Goal: Task Accomplishment & Management: Complete application form

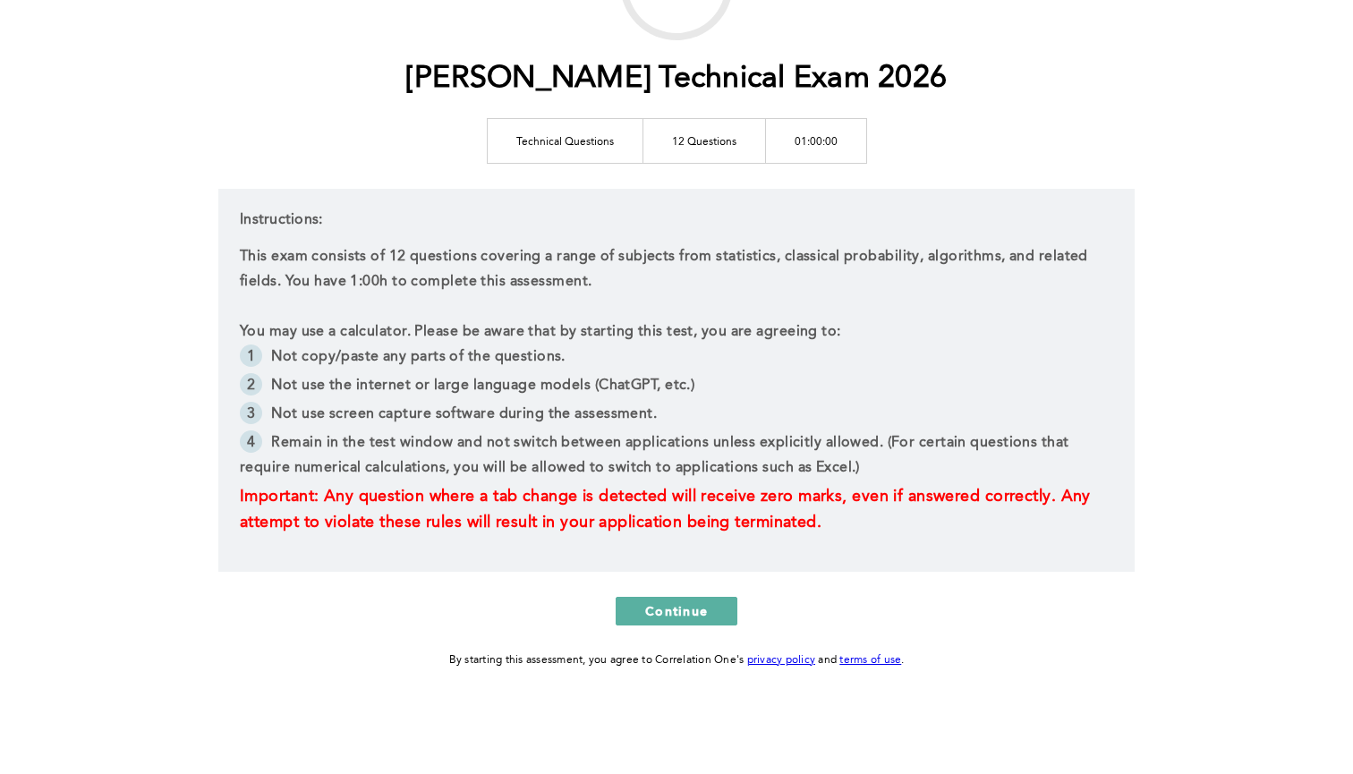
scroll to position [176, 0]
click at [671, 607] on span "Continue" at bounding box center [676, 610] width 63 height 17
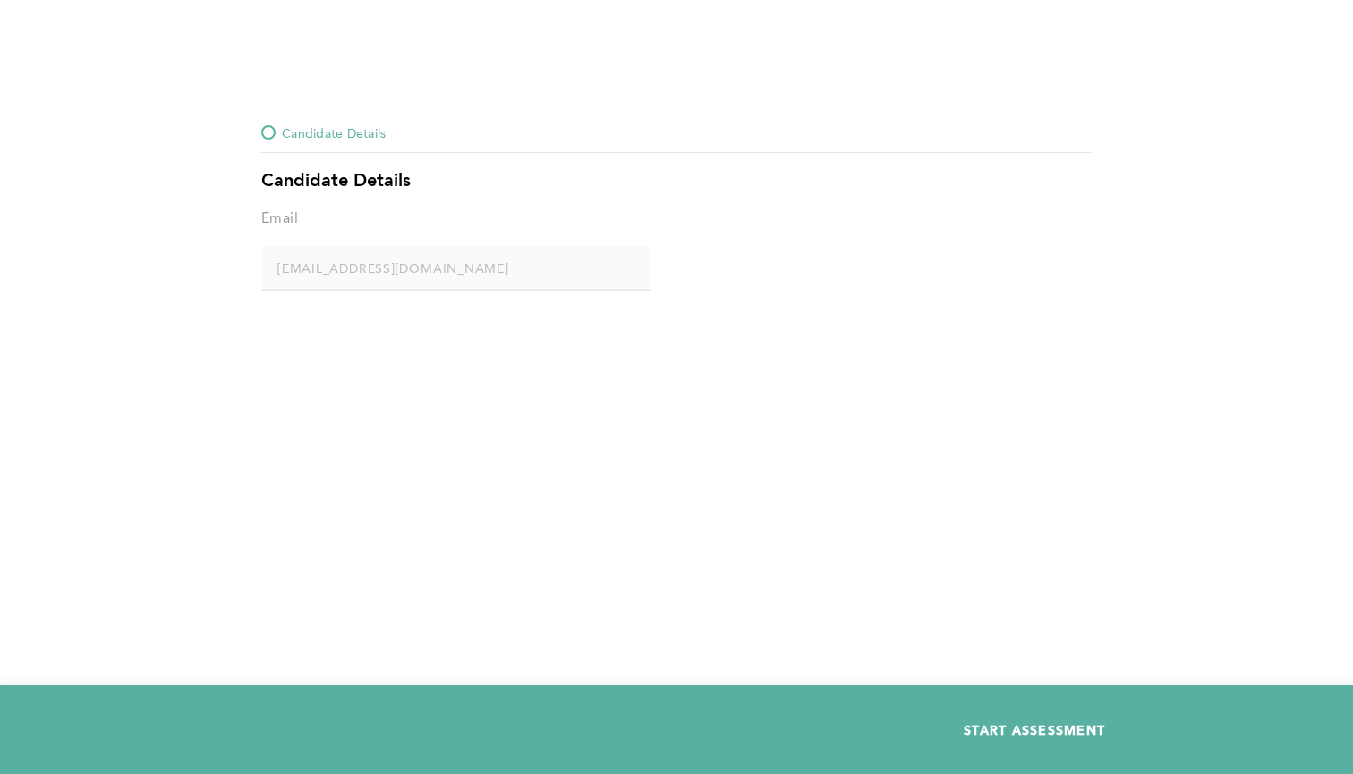
click at [990, 737] on span "START ASSESSMENT" at bounding box center [1034, 729] width 141 height 17
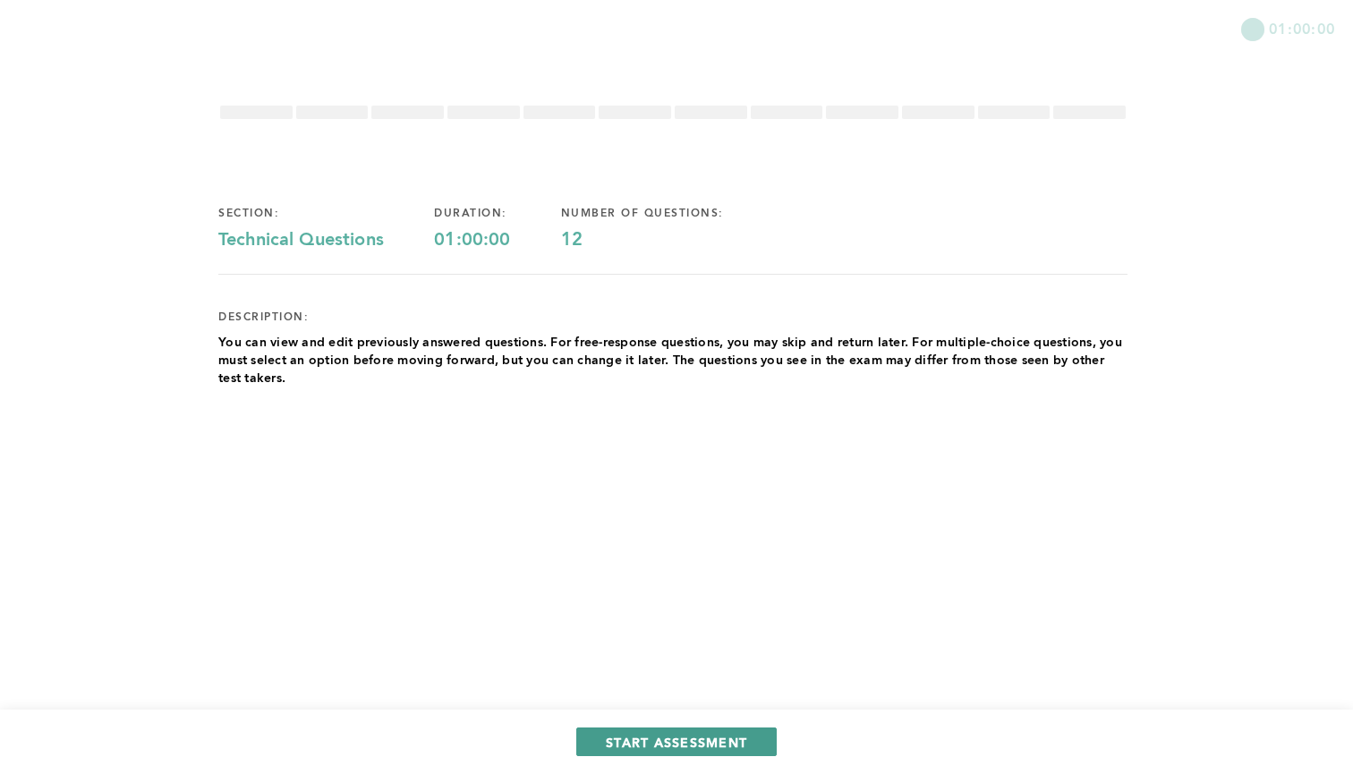
click at [655, 734] on span "START ASSESSMENT" at bounding box center [676, 742] width 141 height 17
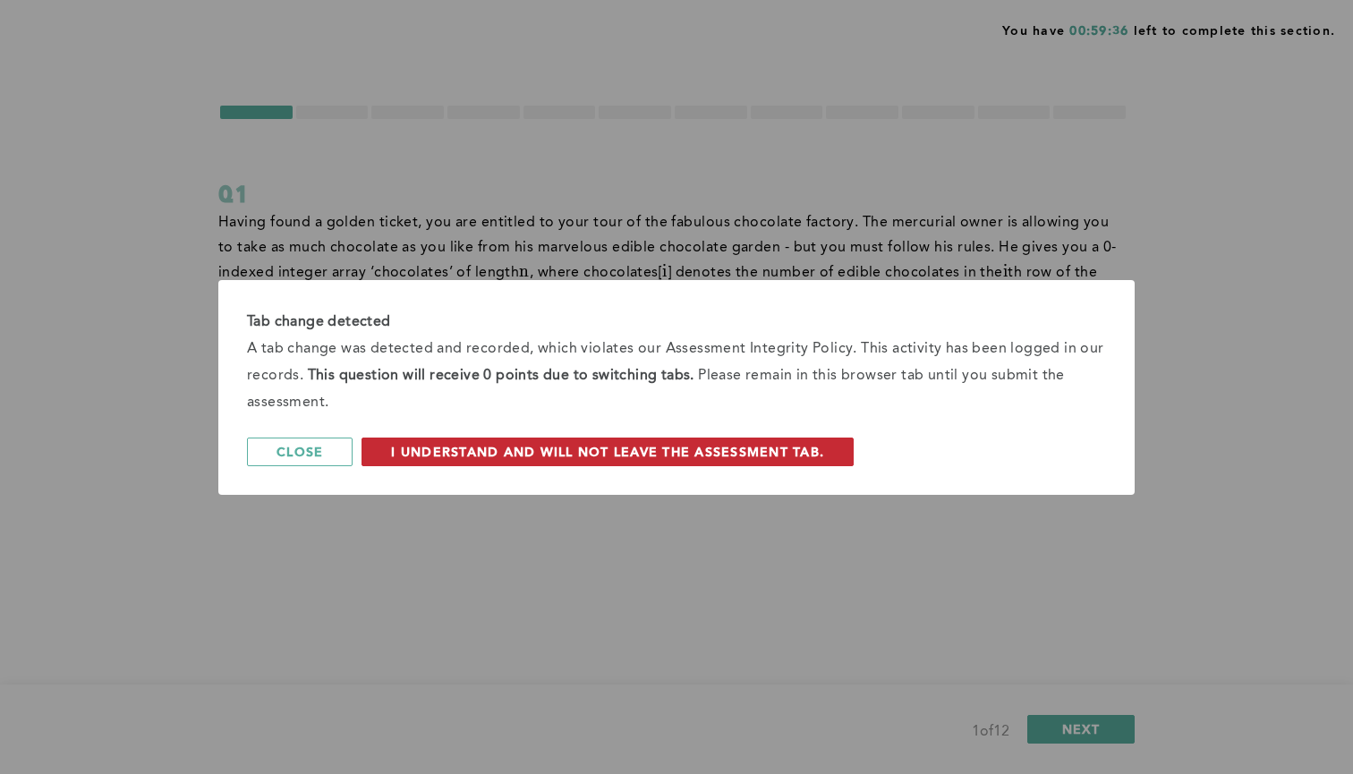
click at [643, 449] on span "I understand and will not leave the assessment tab." at bounding box center [607, 451] width 433 height 17
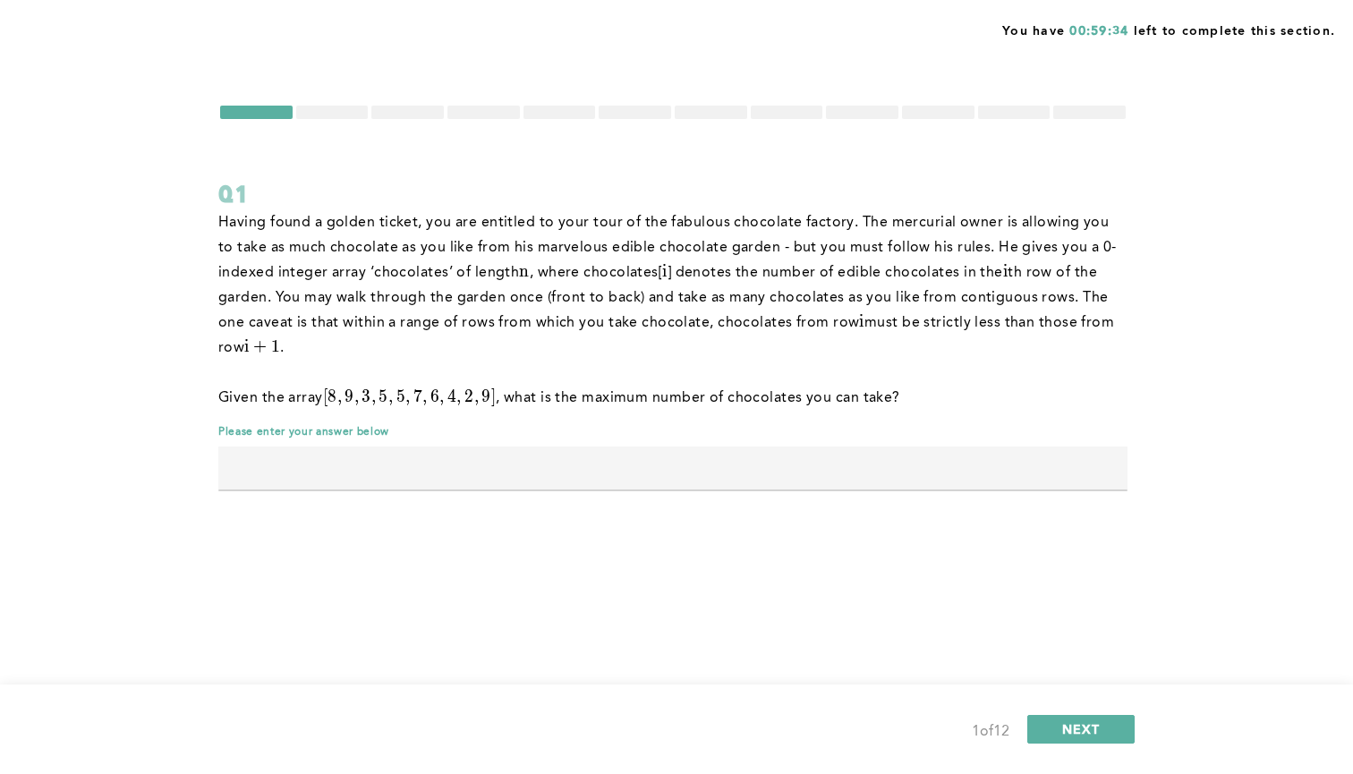
click at [257, 115] on div at bounding box center [256, 112] width 72 height 13
click at [334, 115] on div at bounding box center [332, 112] width 72 height 13
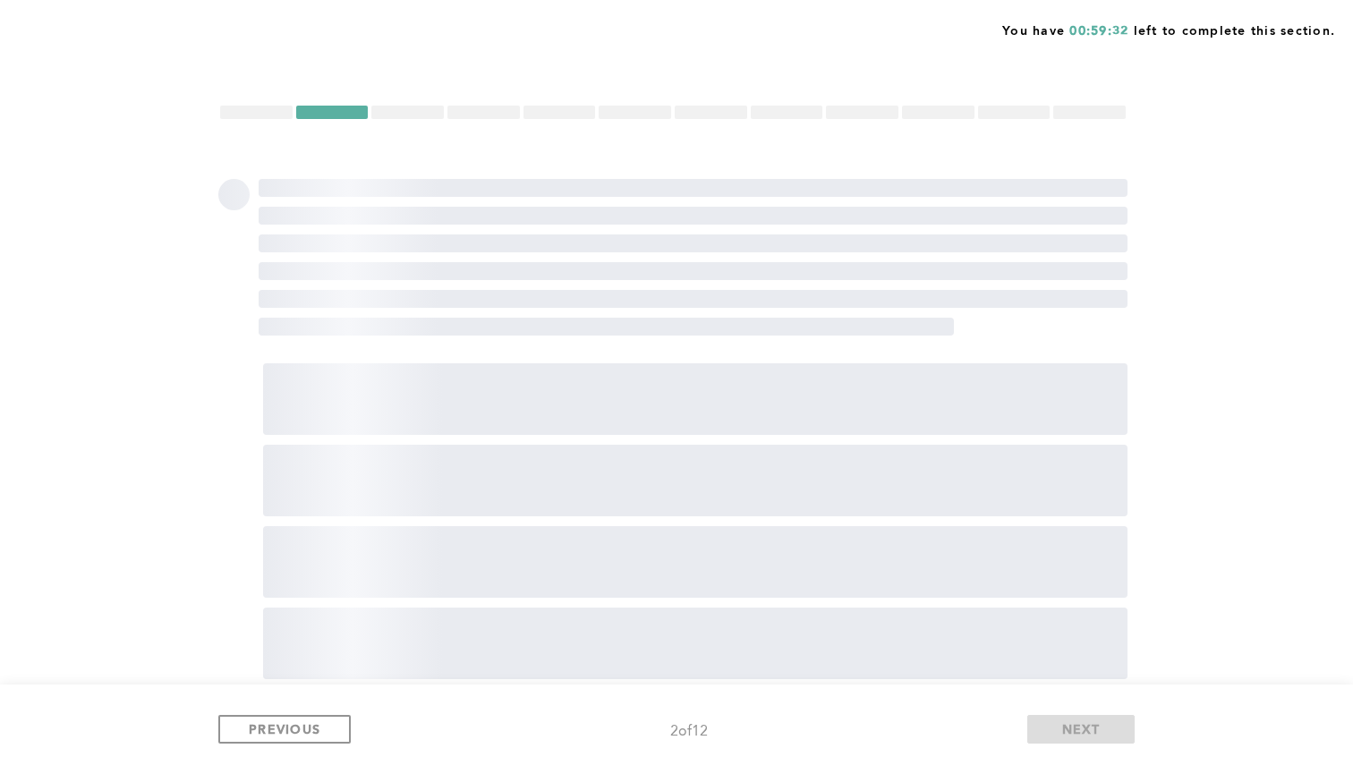
click at [259, 106] on div at bounding box center [256, 112] width 72 height 13
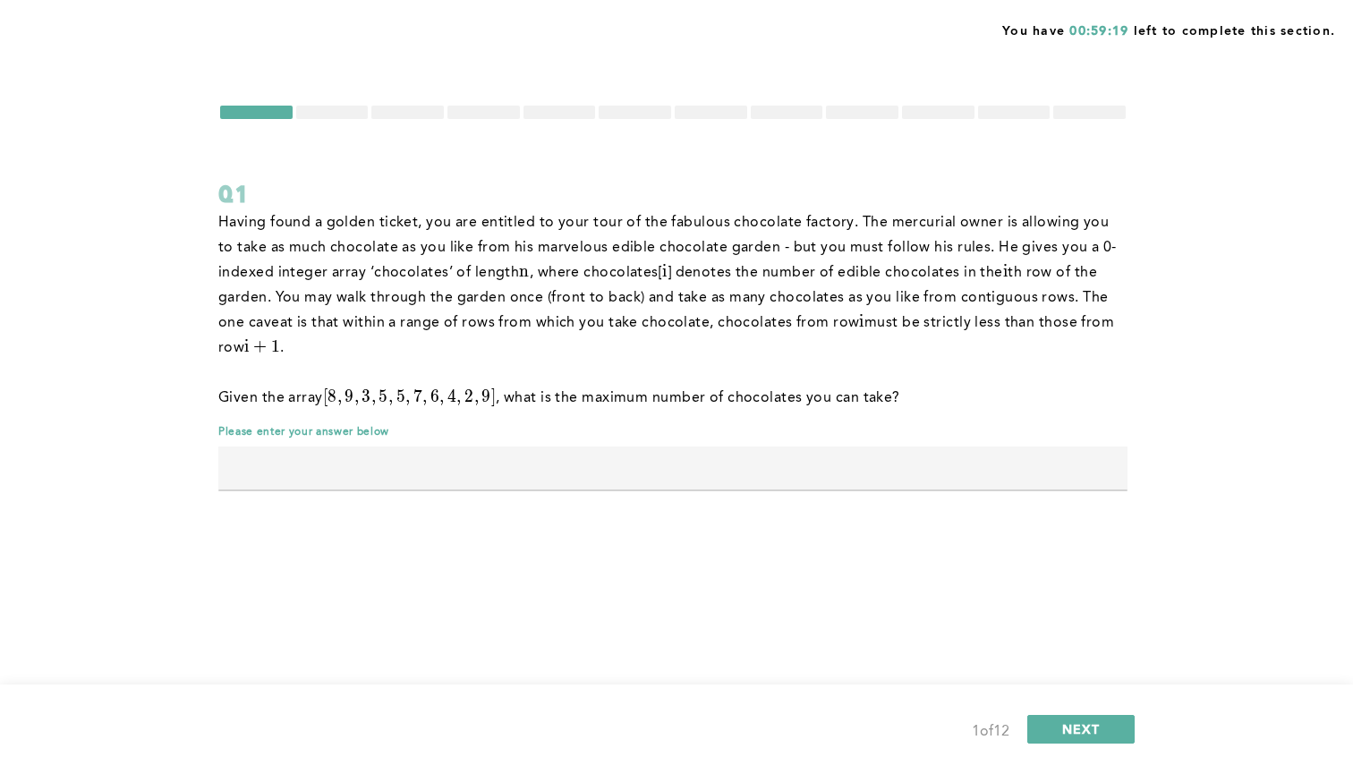
click at [693, 324] on p "Having found a golden ticket, you are entitled to your tour of the fabulous cho…" at bounding box center [672, 285] width 909 height 150
click at [334, 111] on div at bounding box center [332, 112] width 72 height 13
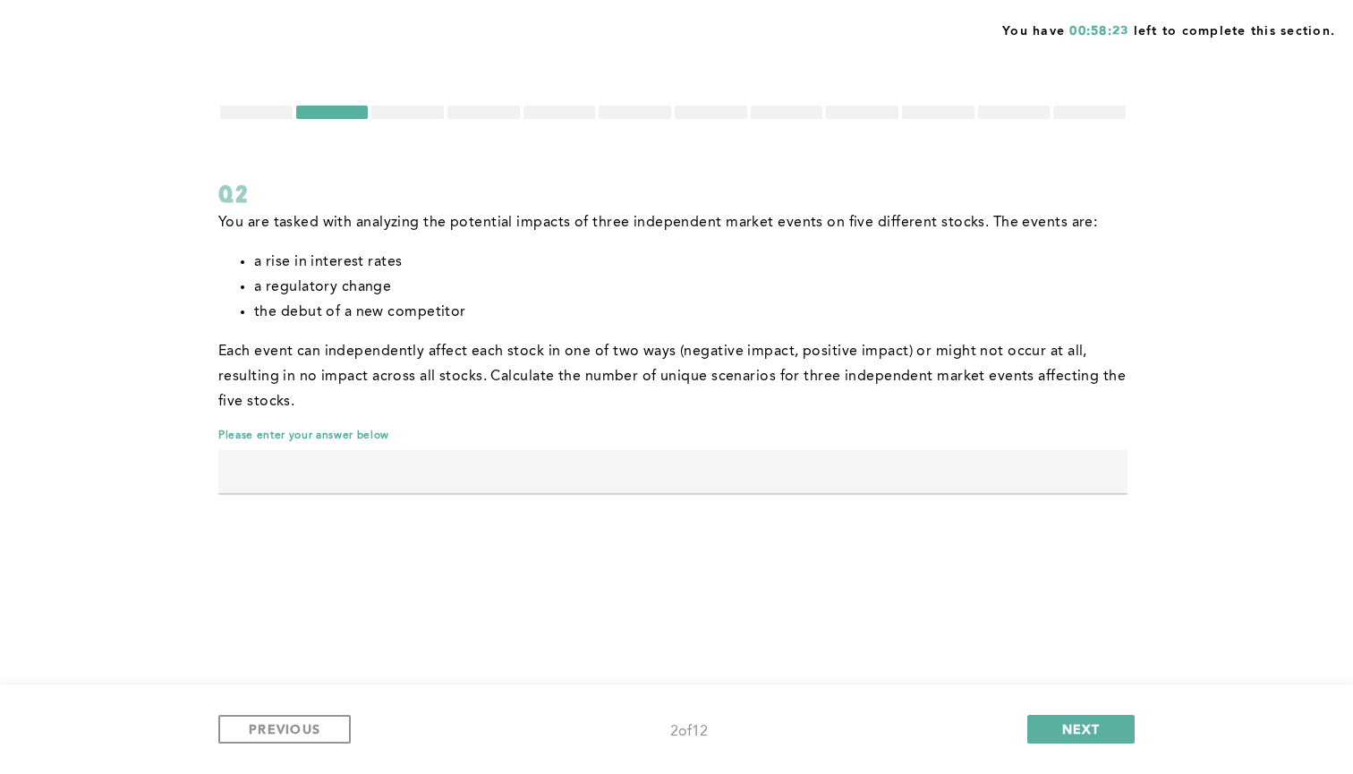
click at [246, 110] on div at bounding box center [256, 112] width 72 height 13
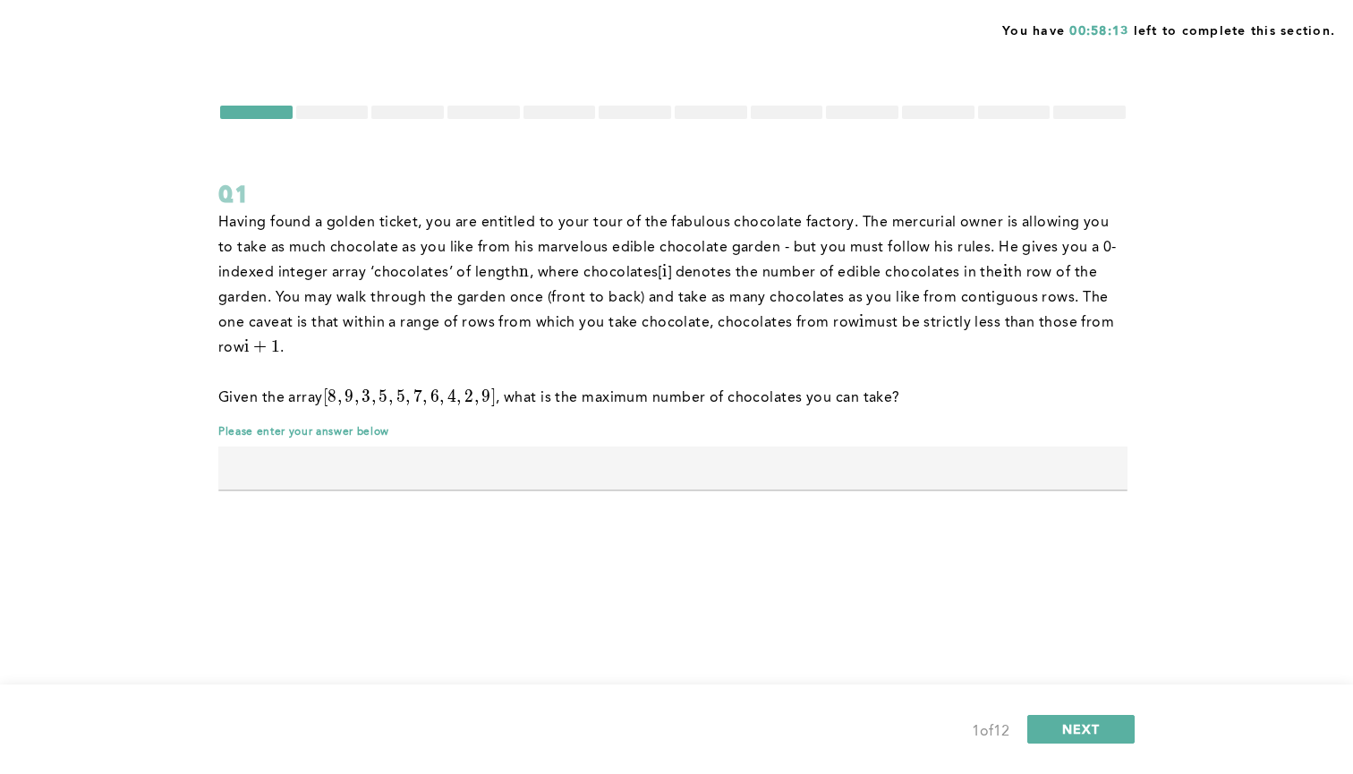
click at [702, 466] on input "text" at bounding box center [672, 468] width 909 height 43
type input "17"
click at [1070, 719] on button "NEXT" at bounding box center [1080, 729] width 107 height 29
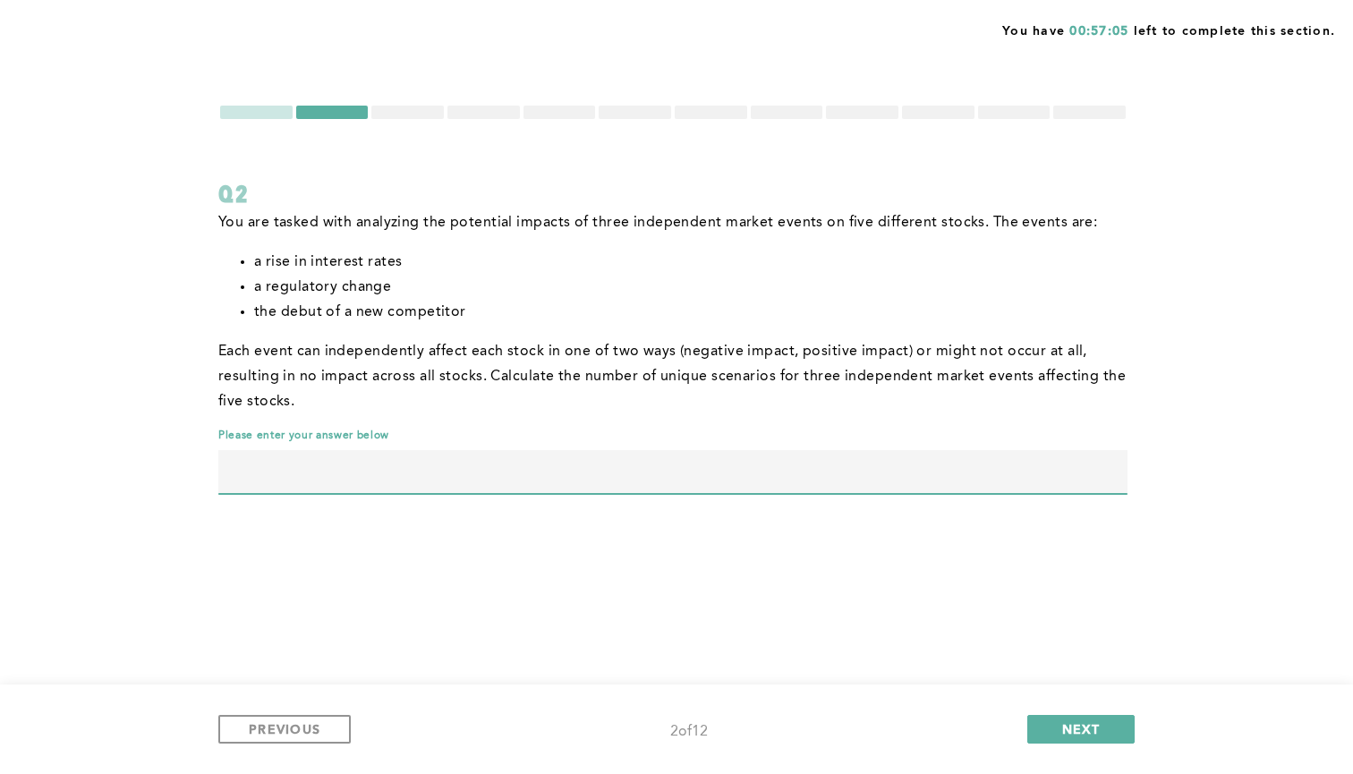
click at [611, 472] on input "text" at bounding box center [672, 471] width 909 height 43
type input "14348907"
click at [1049, 727] on button "NEXT" at bounding box center [1080, 729] width 107 height 29
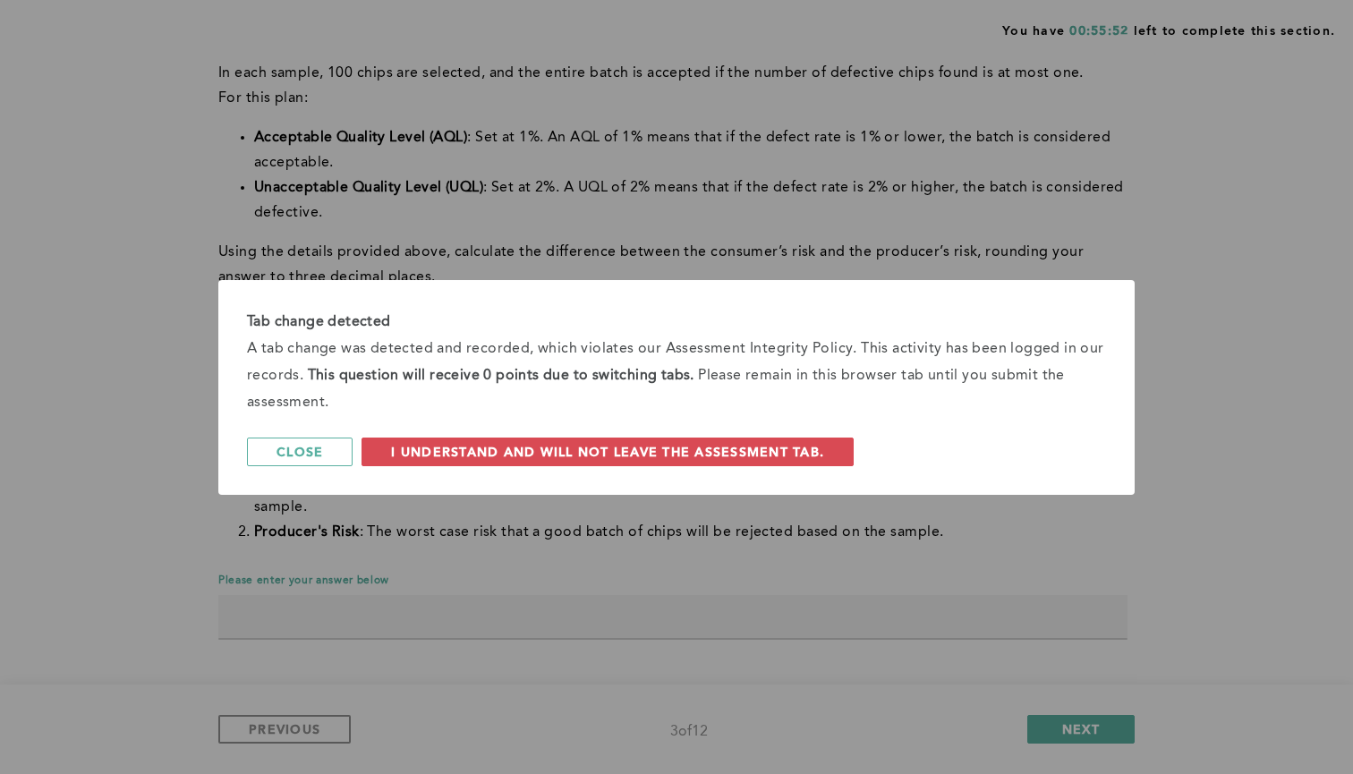
scroll to position [225, 0]
click at [771, 453] on span "I understand and will not leave the assessment tab." at bounding box center [607, 451] width 433 height 17
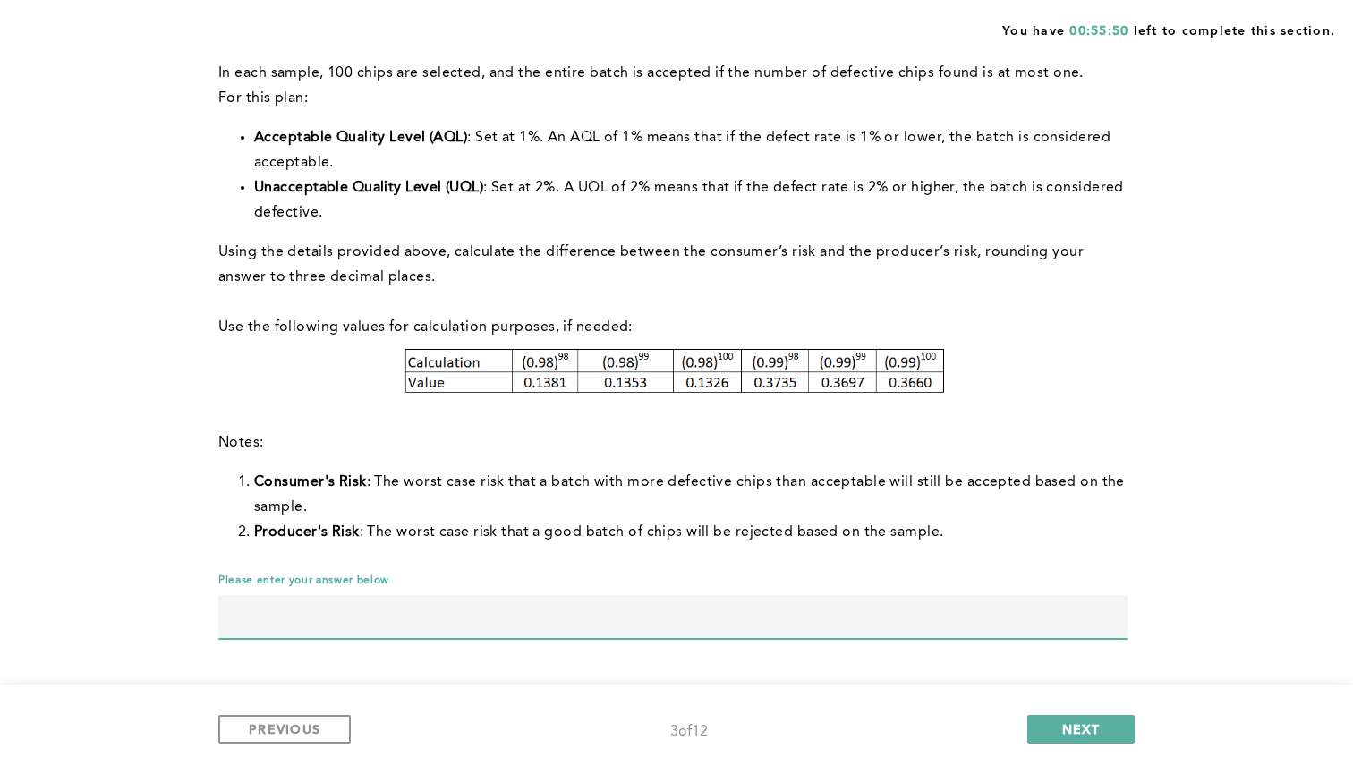
click at [762, 618] on input "text" at bounding box center [672, 616] width 909 height 43
type input "0.140"
click at [1076, 732] on span "NEXT" at bounding box center [1081, 728] width 38 height 17
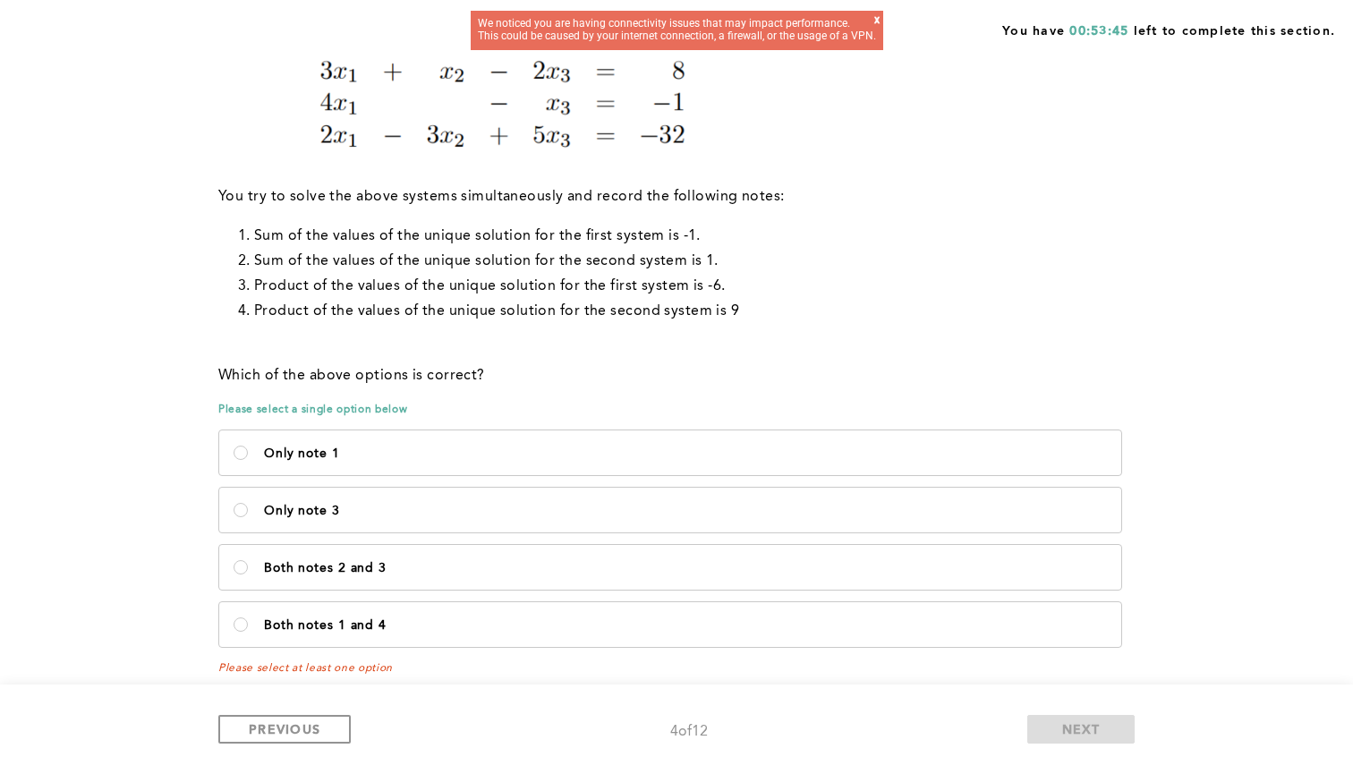
scroll to position [447, 0]
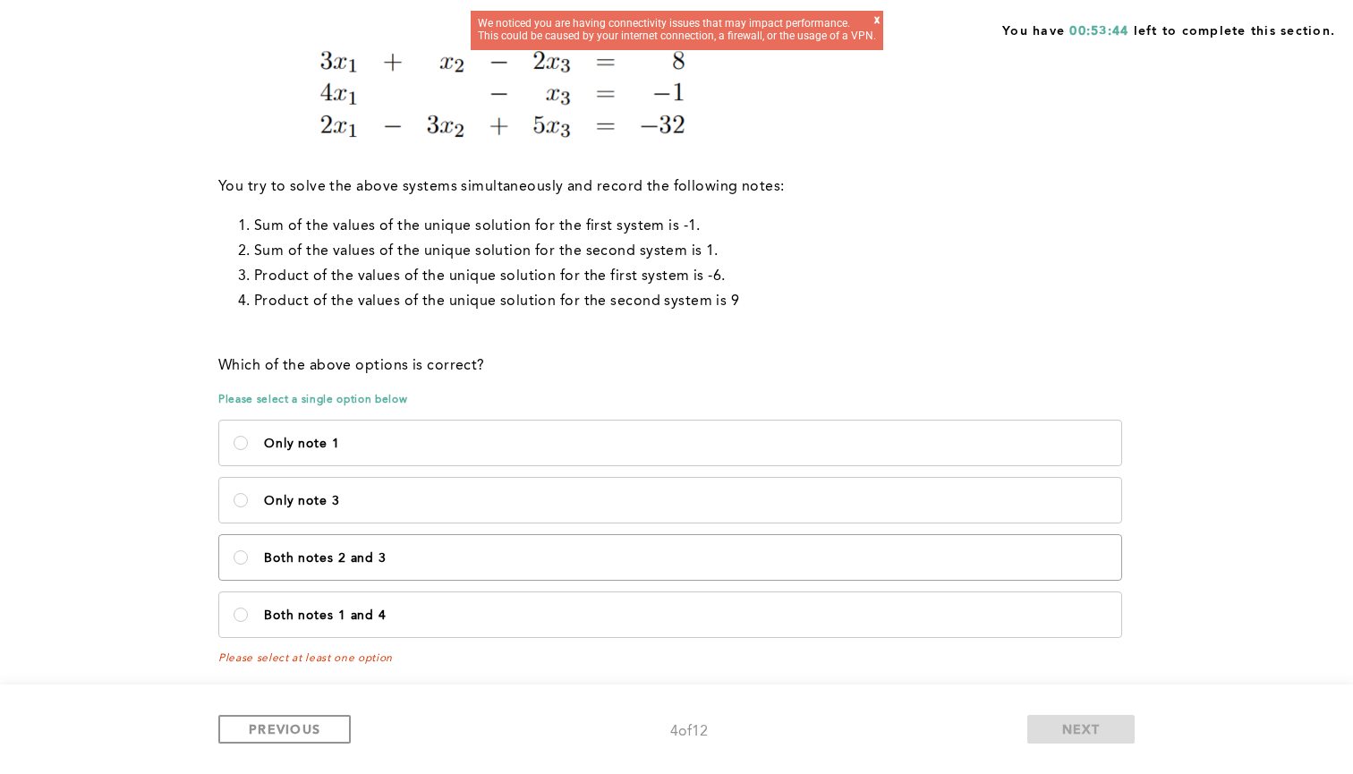
click at [487, 567] on label "Both notes 2 and 3" at bounding box center [670, 557] width 902 height 45
click at [248, 565] on 3\<\/p\> "Both notes 2 and 3" at bounding box center [241, 557] width 14 height 14
radio 3\<\/p\> "true"
click at [1077, 730] on span "NEXT" at bounding box center [1081, 728] width 38 height 17
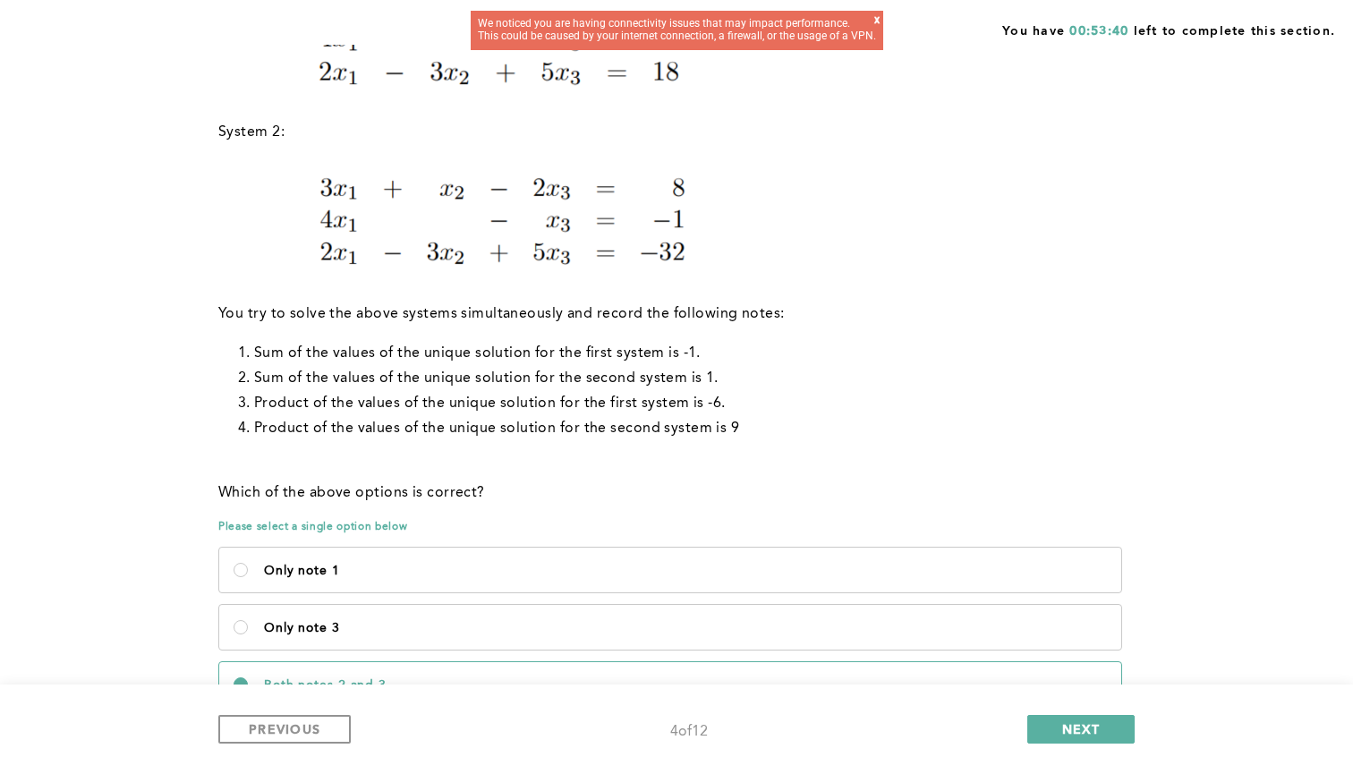
scroll to position [210, 0]
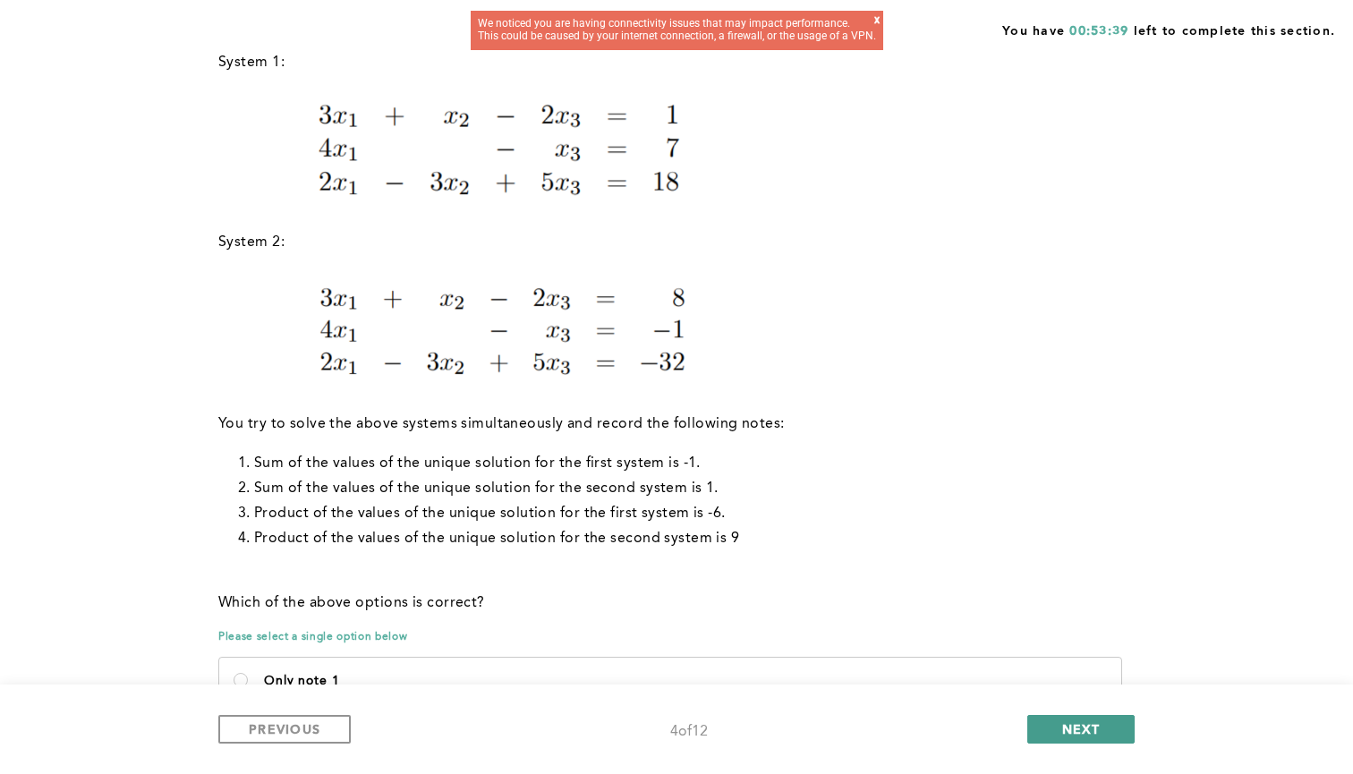
click at [1066, 730] on span "NEXT" at bounding box center [1081, 728] width 38 height 17
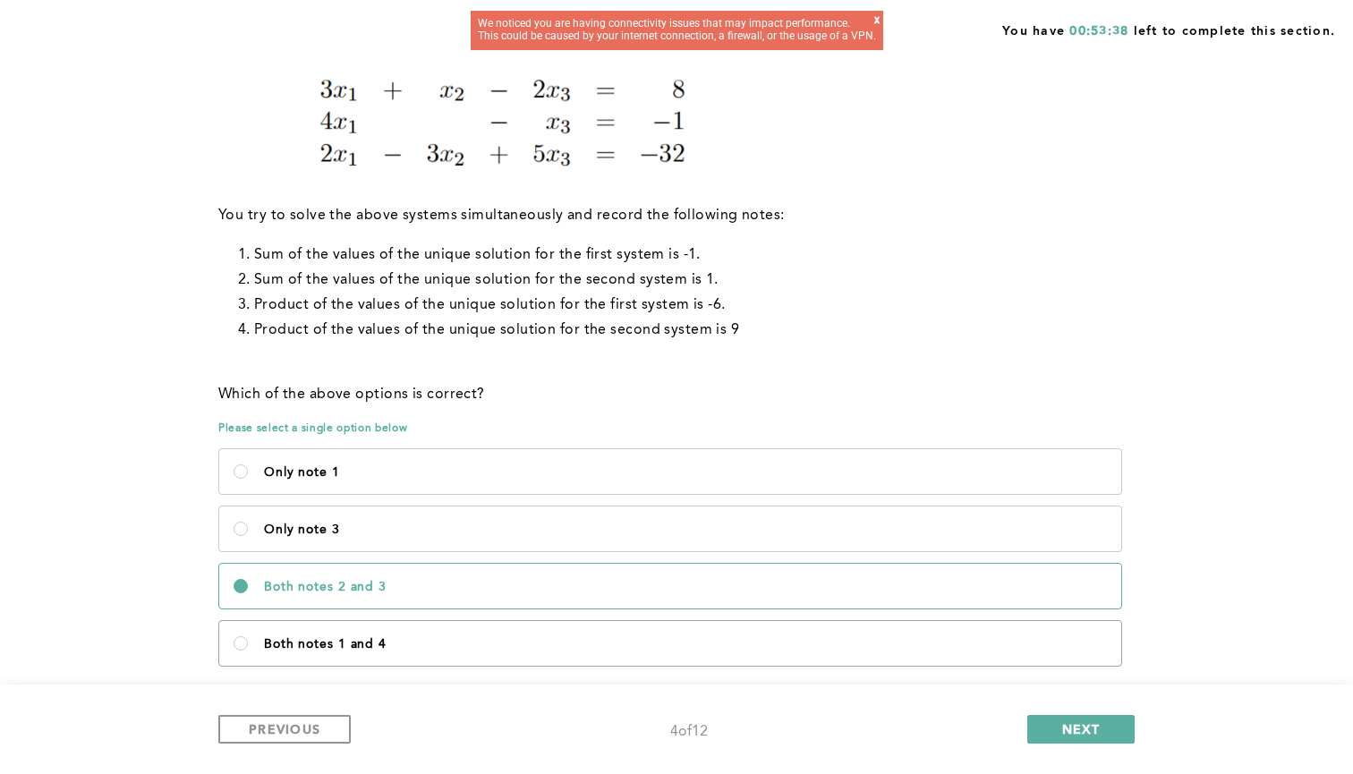
scroll to position [430, 0]
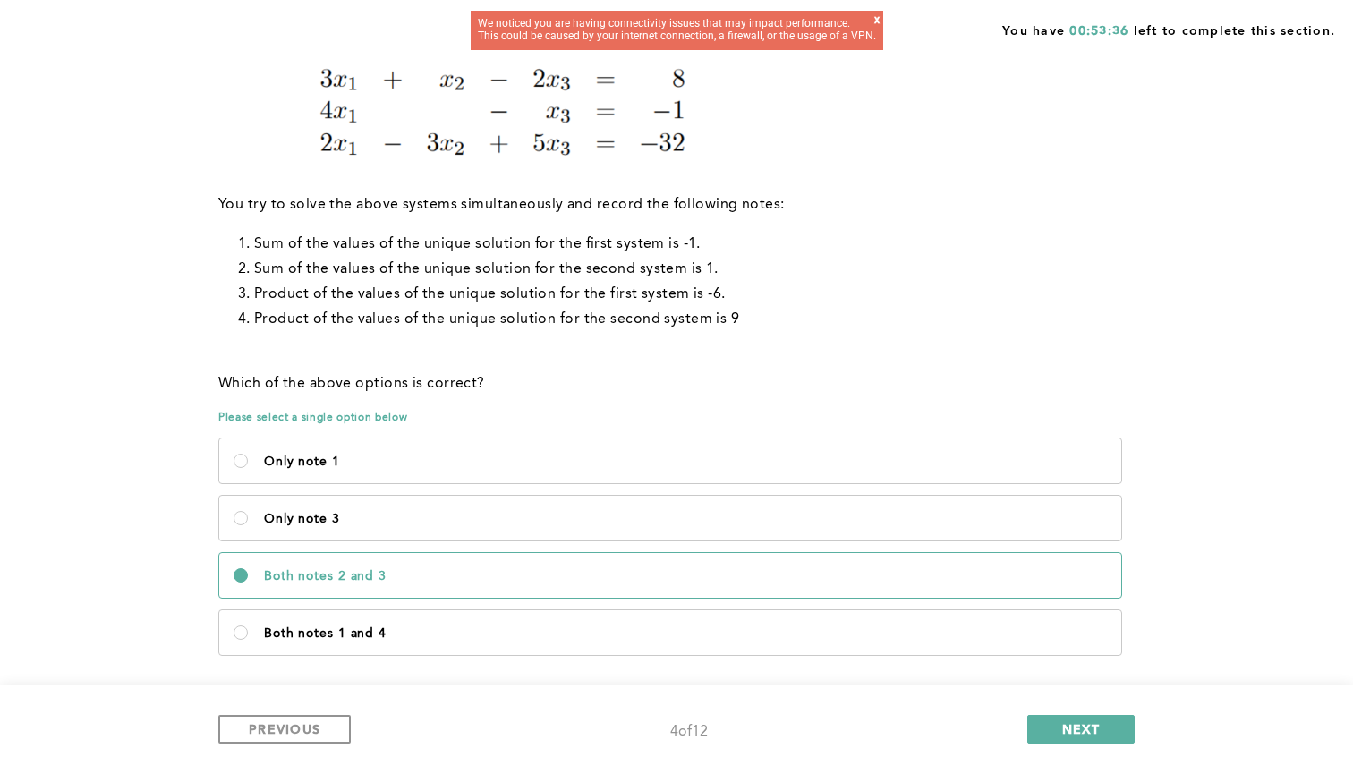
click at [880, 21] on div "x" at bounding box center [876, 25] width 5 height 22
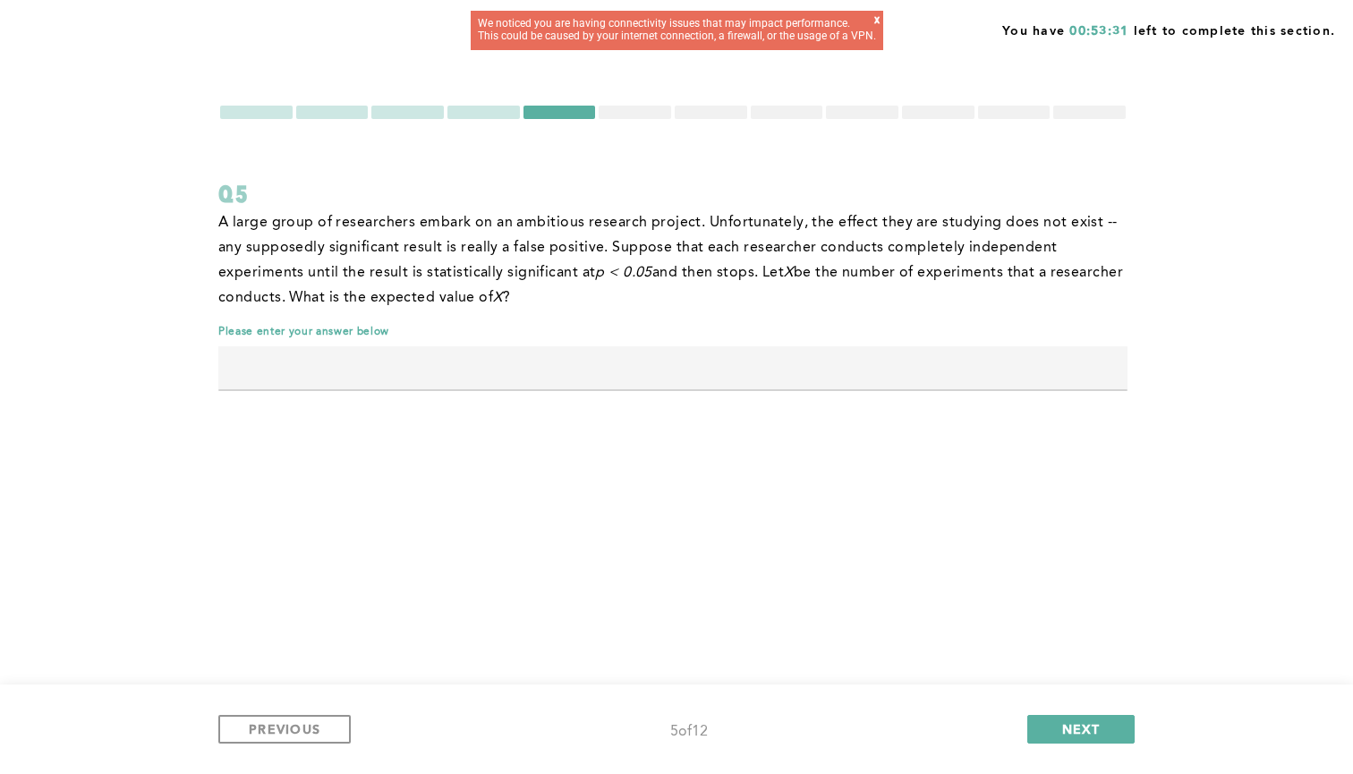
scroll to position [18, 0]
click at [711, 346] on input "text" at bounding box center [672, 367] width 909 height 43
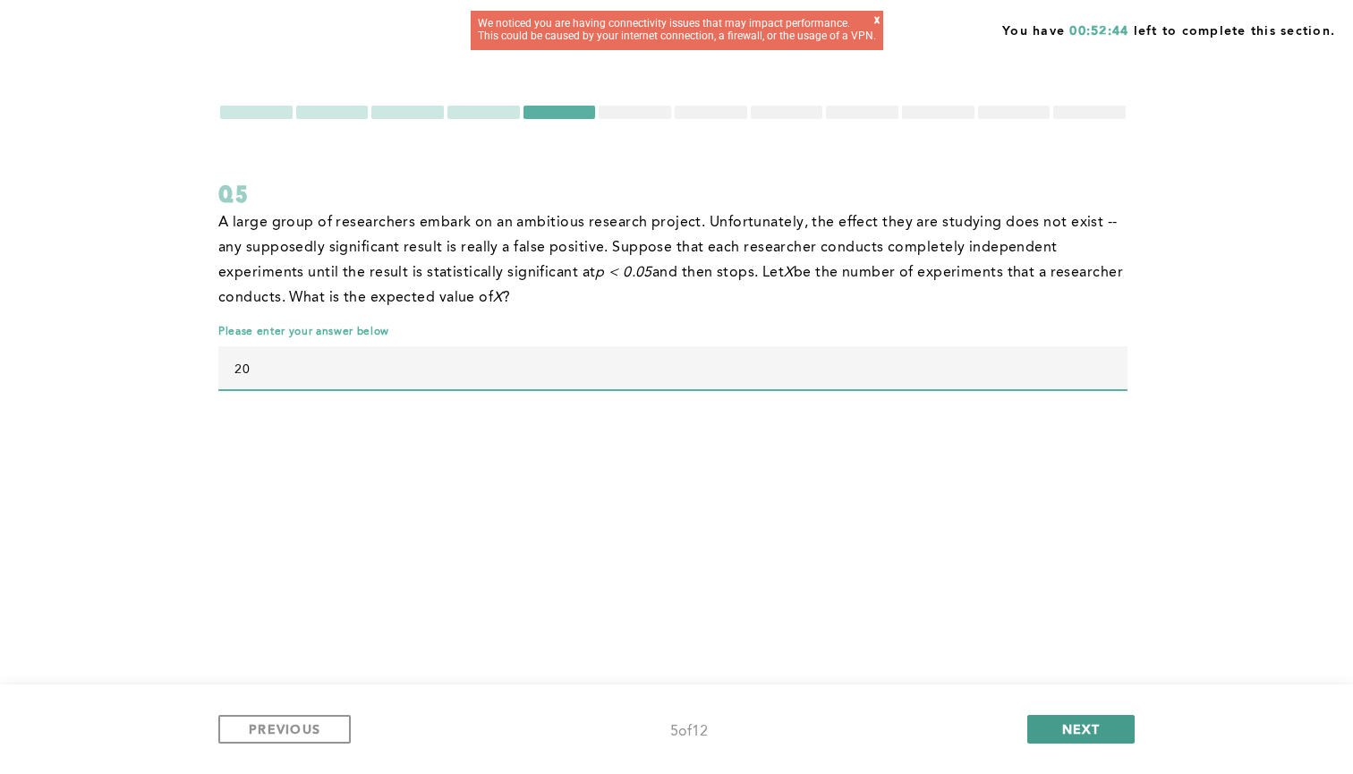
type input "20"
click at [1085, 722] on span "NEXT" at bounding box center [1081, 728] width 38 height 17
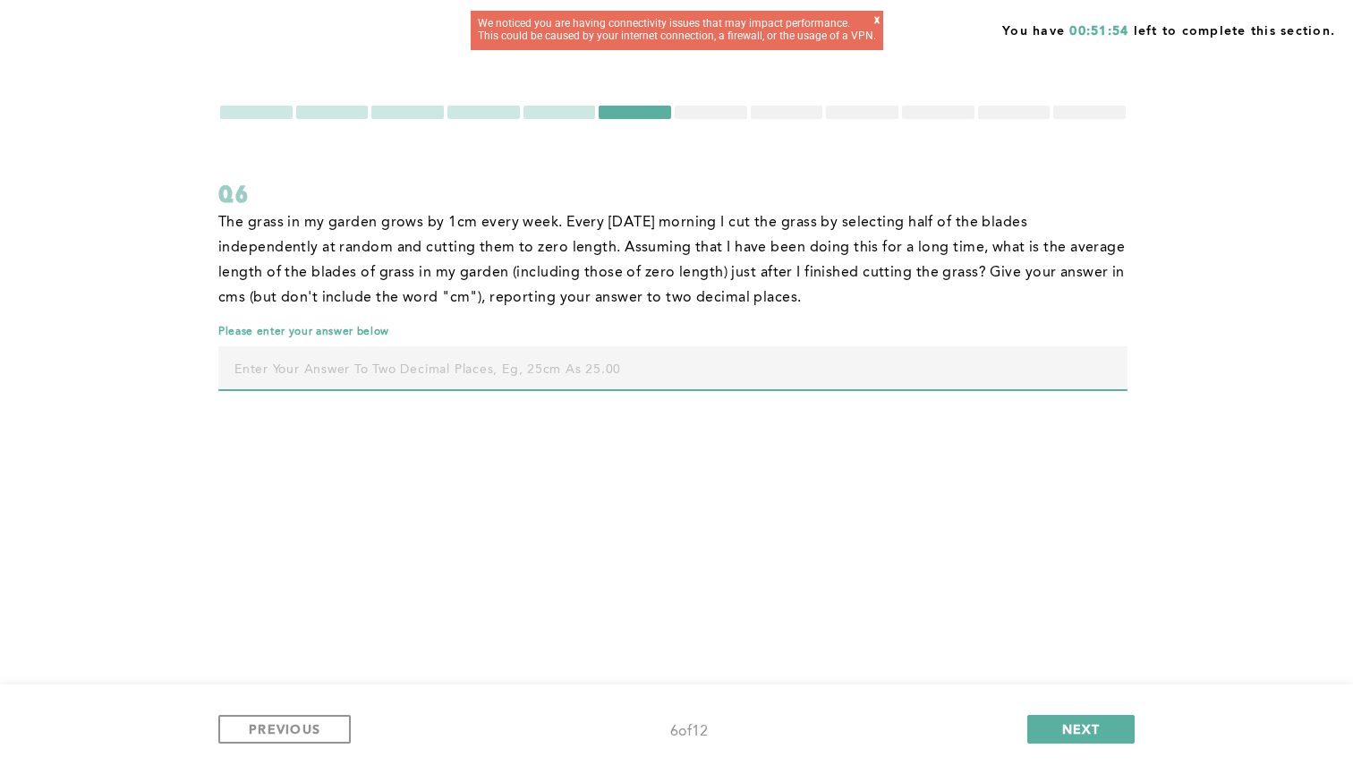
click at [768, 371] on input "text" at bounding box center [672, 367] width 909 height 43
click at [880, 21] on div "x" at bounding box center [876, 25] width 5 height 22
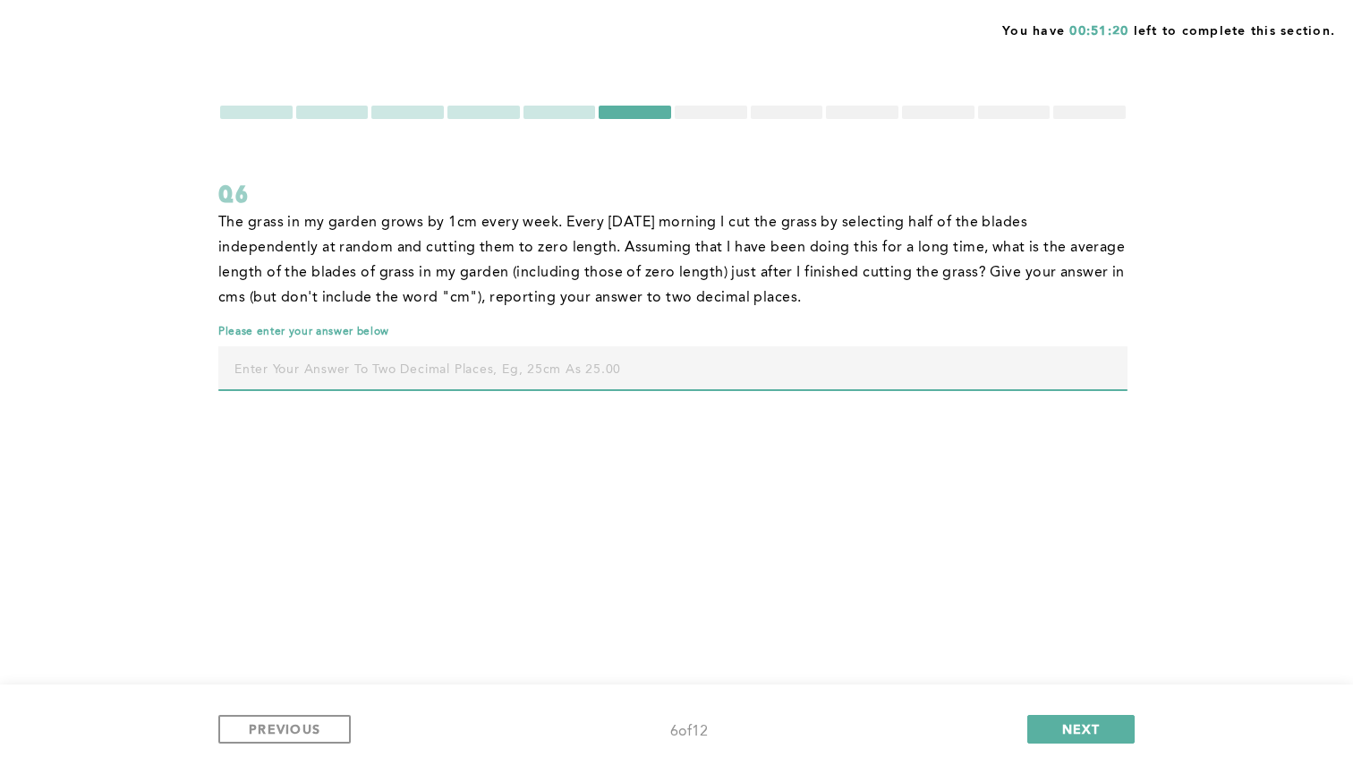
click at [840, 372] on input "text" at bounding box center [672, 367] width 909 height 43
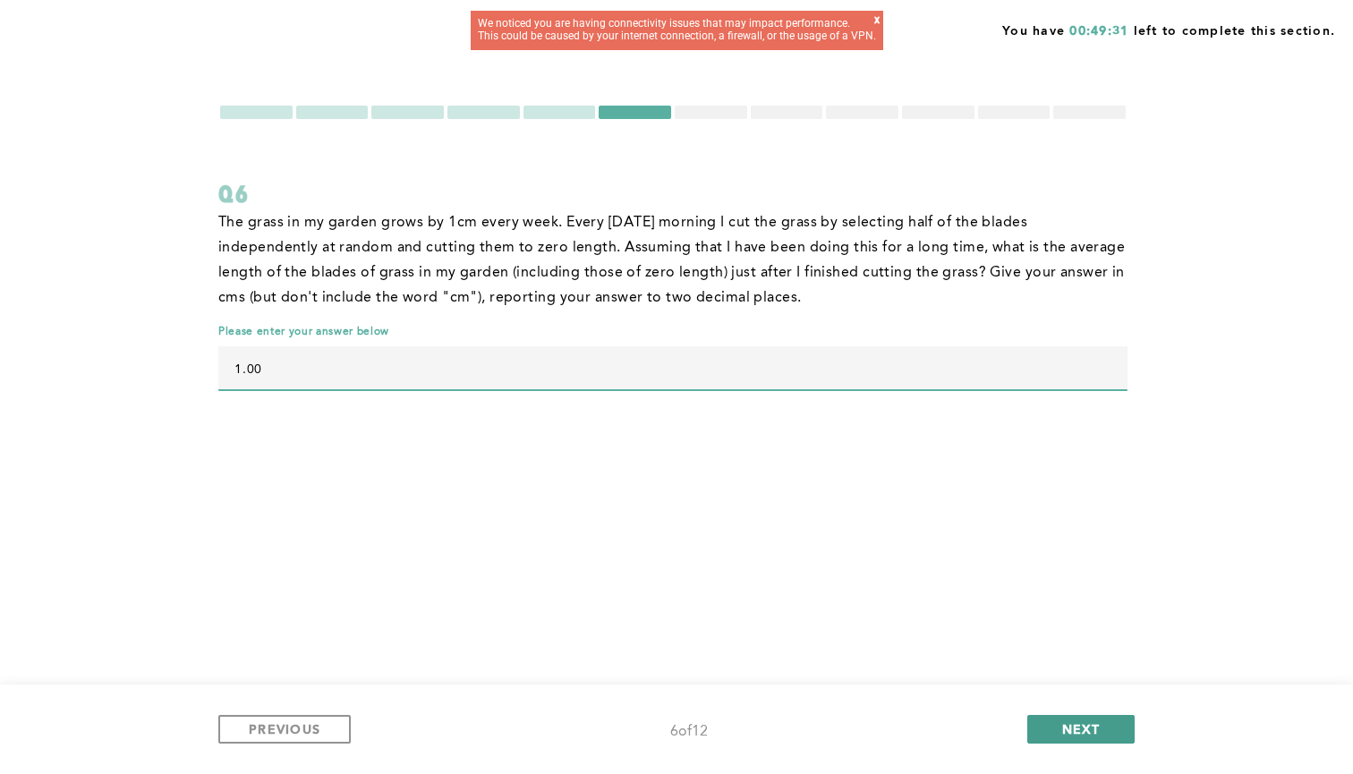
type input "1.00"
click at [1093, 737] on button "NEXT" at bounding box center [1080, 729] width 107 height 29
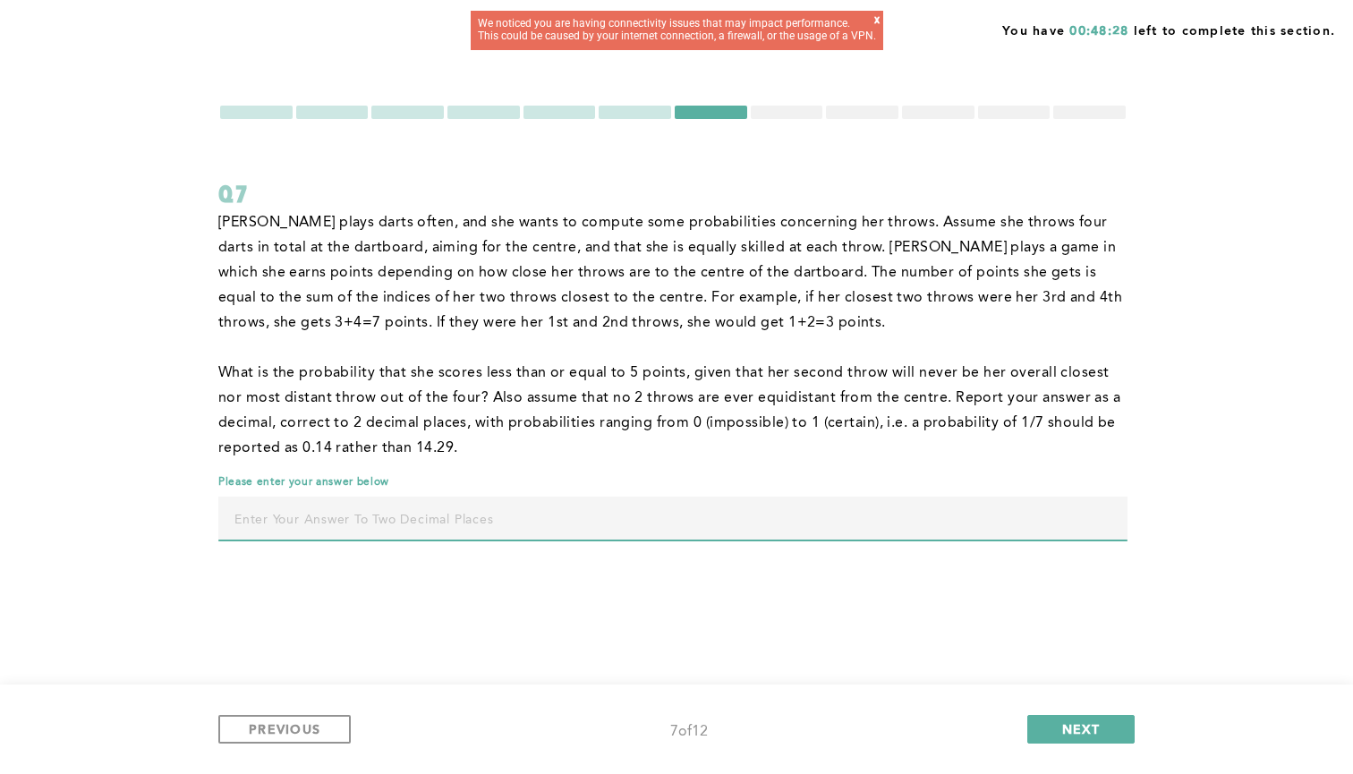
click at [894, 525] on input "text" at bounding box center [672, 518] width 909 height 43
type input "0.33"
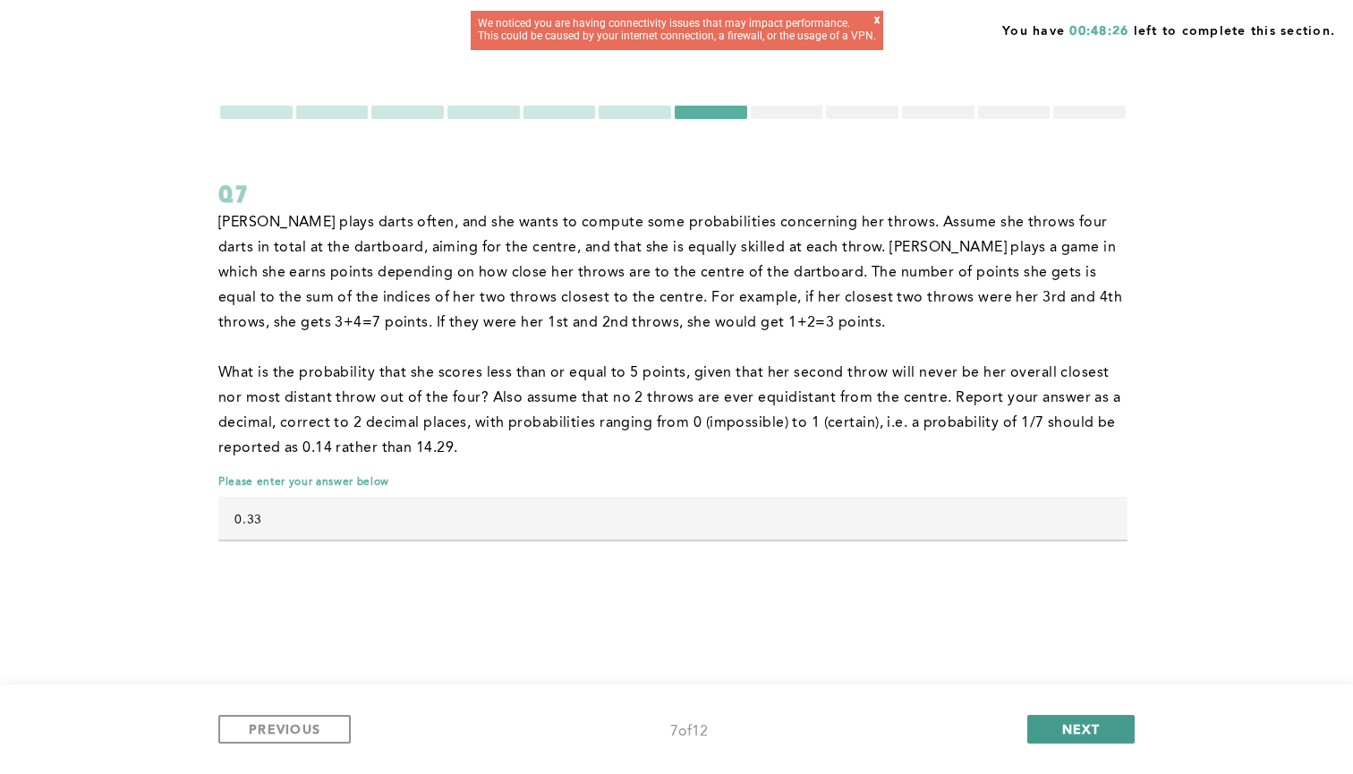
click at [1076, 722] on span "NEXT" at bounding box center [1081, 728] width 38 height 17
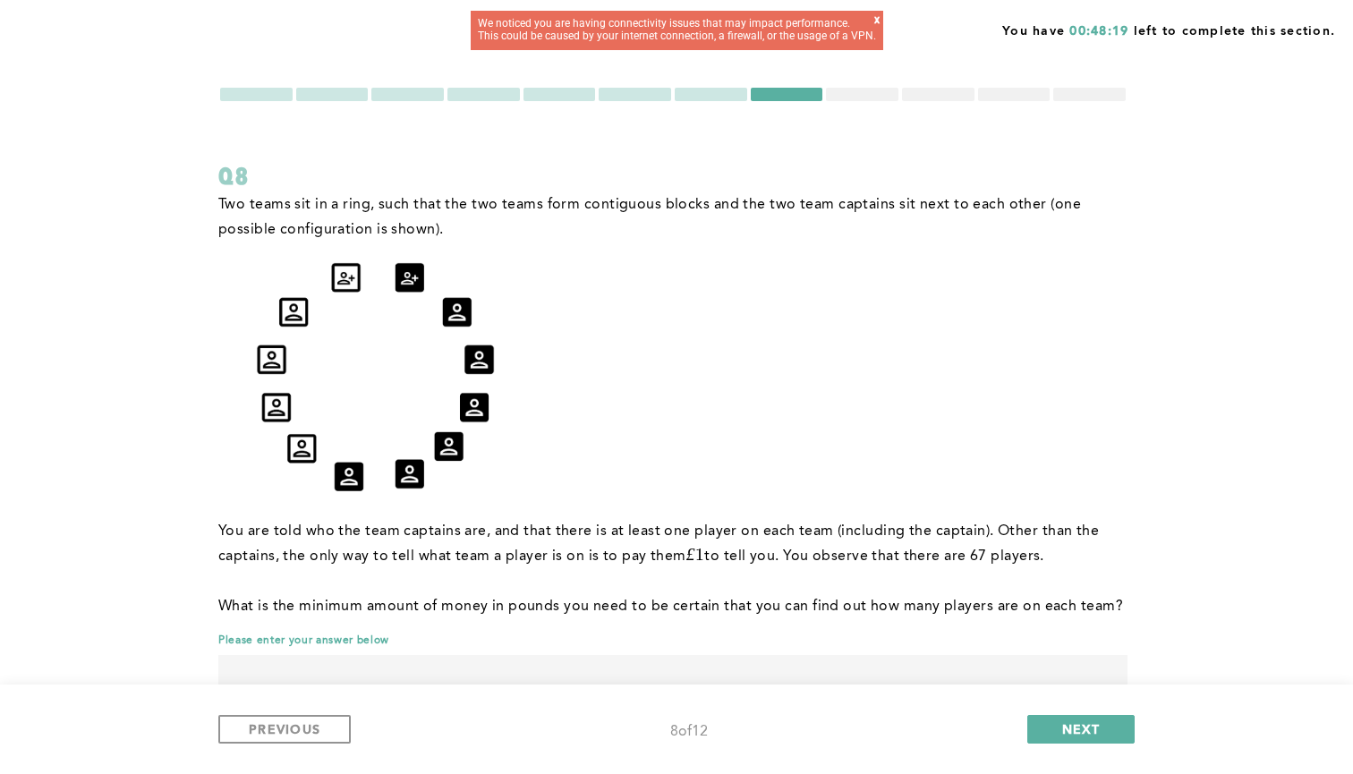
click at [880, 17] on div "x" at bounding box center [876, 25] width 5 height 22
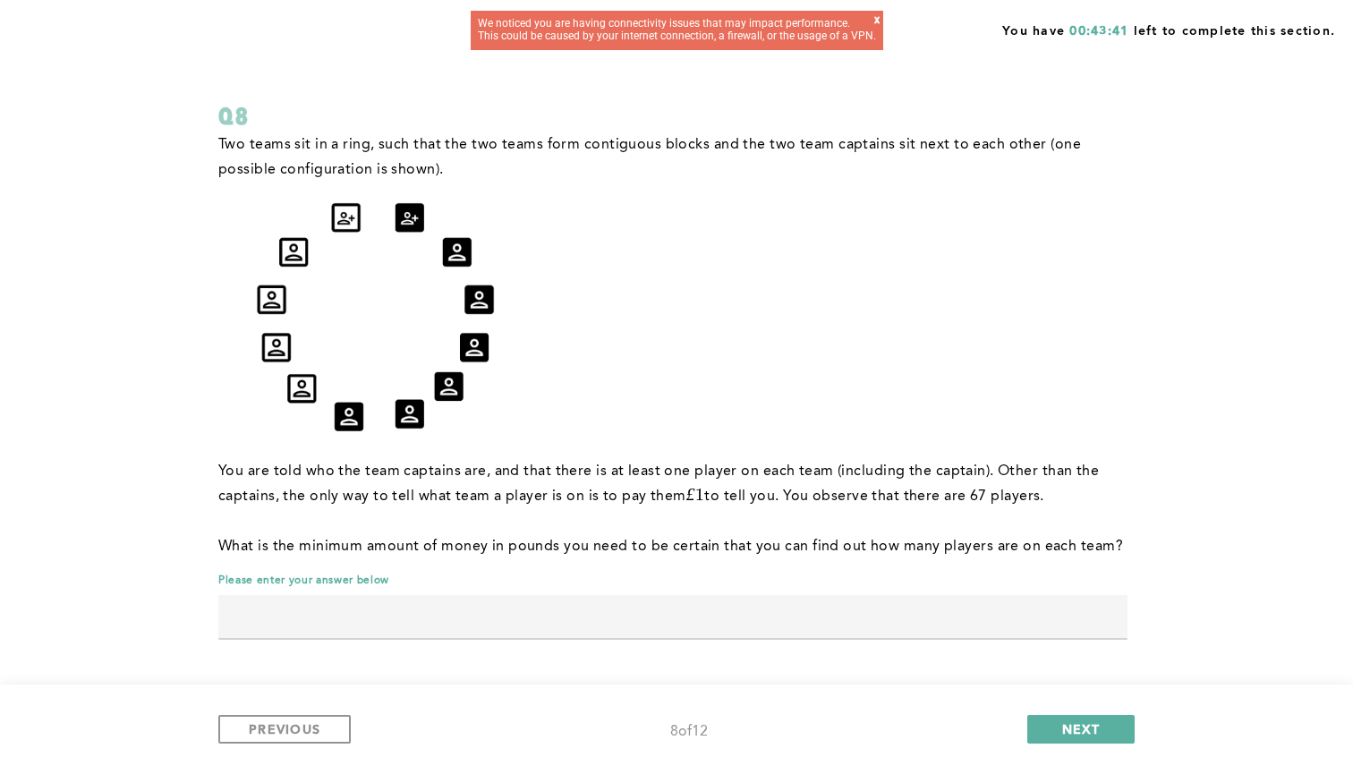
scroll to position [78, 0]
click at [626, 600] on input "text" at bounding box center [672, 616] width 909 height 43
type input "8"
type input "7"
click at [1077, 723] on span "NEXT" at bounding box center [1081, 728] width 38 height 17
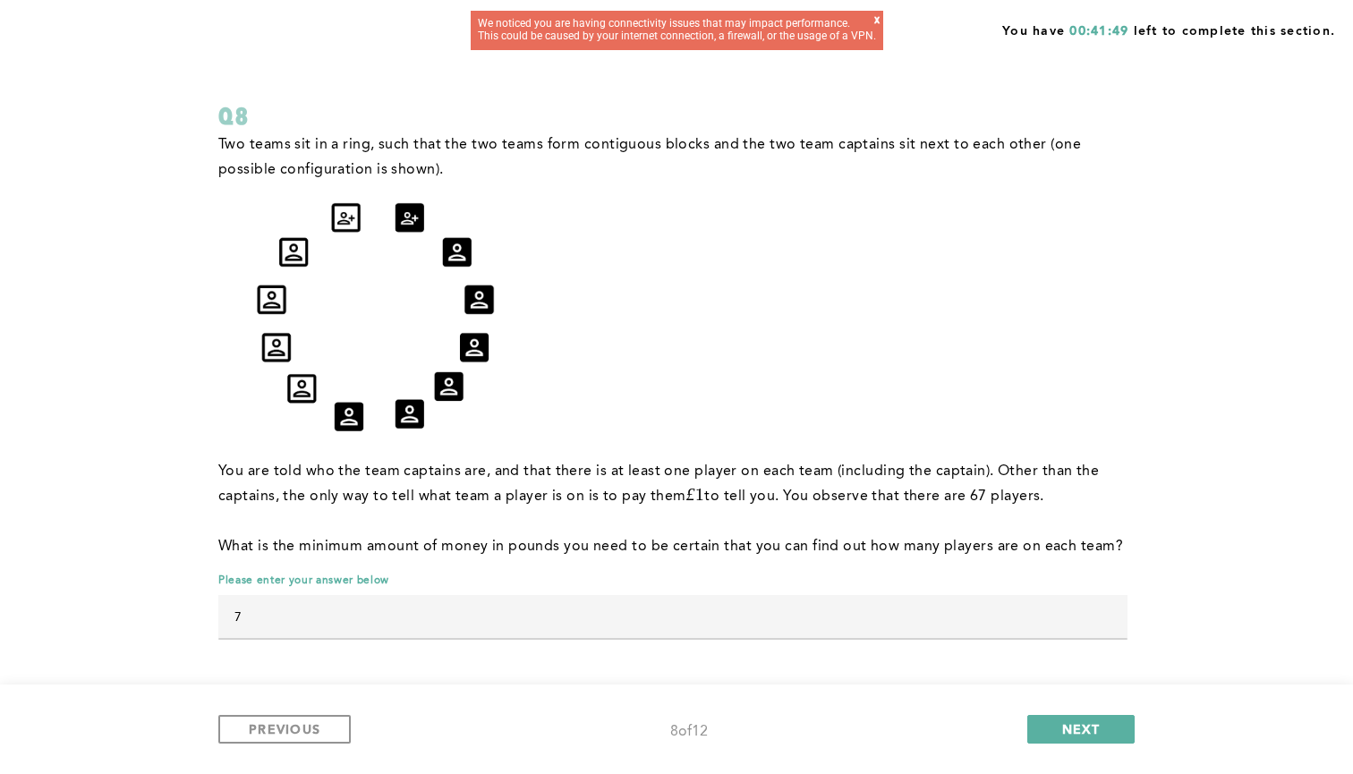
click at [880, 21] on div "x" at bounding box center [876, 25] width 5 height 22
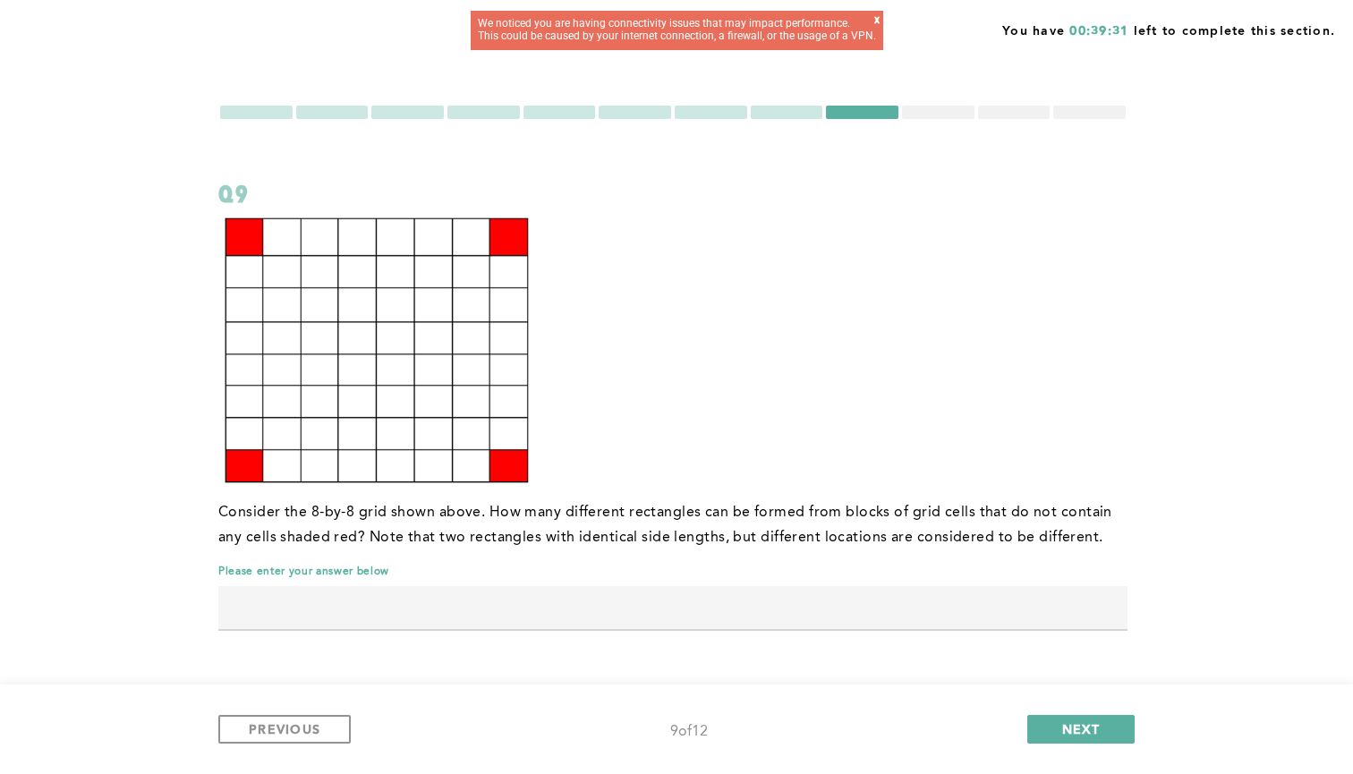
click at [725, 601] on input "text" at bounding box center [672, 607] width 909 height 43
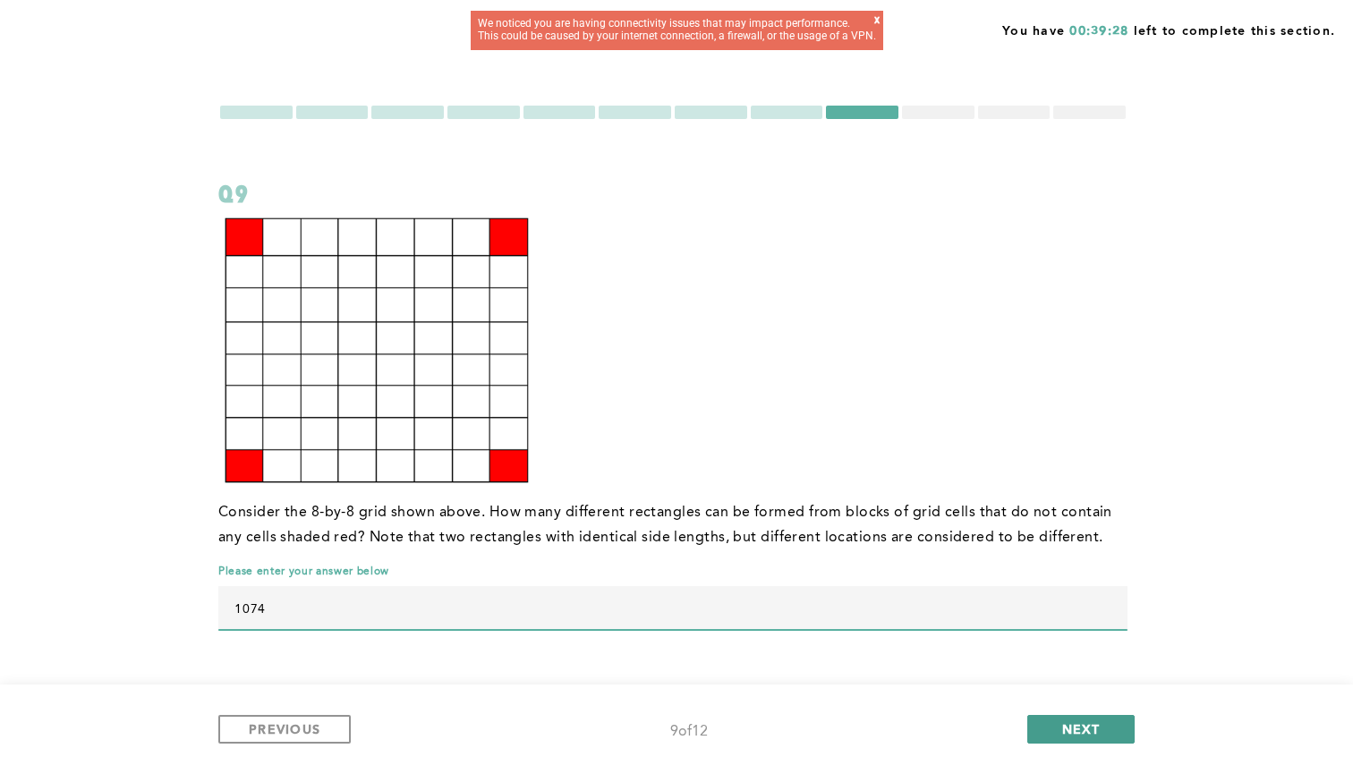
type input "1074"
click at [1106, 726] on button "NEXT" at bounding box center [1080, 729] width 107 height 29
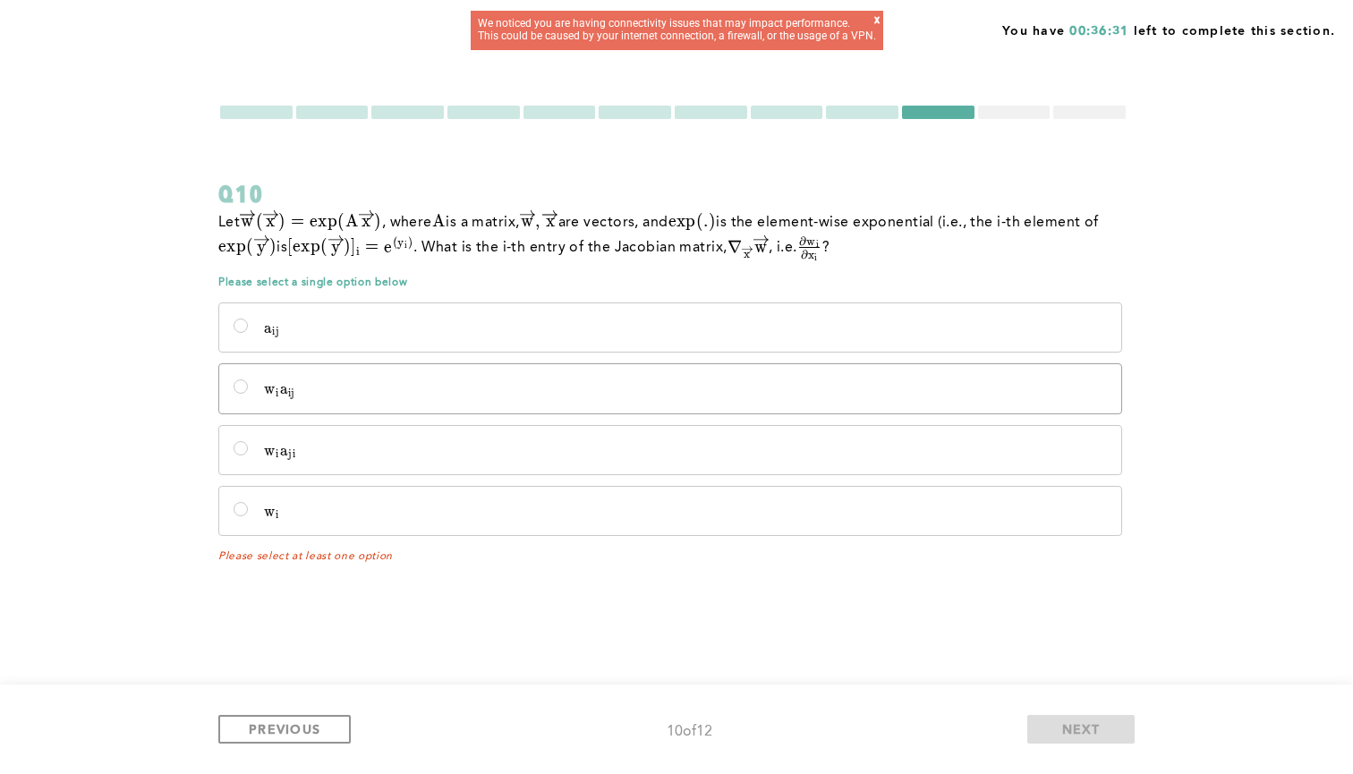
click at [672, 387] on p "w i w_i w i ​ a i j a_{ij} a i j ​" at bounding box center [685, 389] width 843 height 18
click at [248, 387] on input "w i w_i w i ​ a i j a_{ij} a i j ​" at bounding box center [241, 386] width 14 height 14
radio input "true"
click at [1089, 717] on button "NEXT" at bounding box center [1080, 729] width 107 height 29
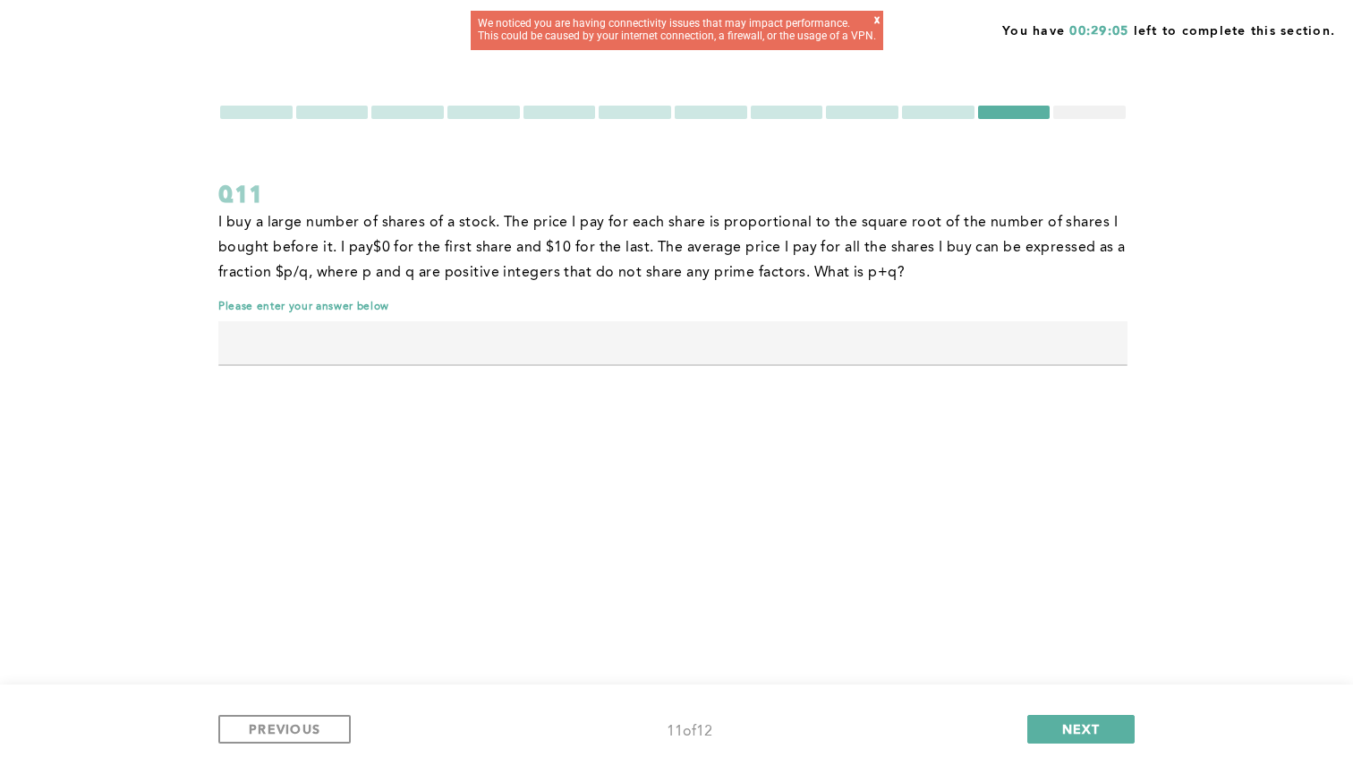
click at [854, 335] on input "text" at bounding box center [672, 342] width 909 height 43
type input "23"
click at [1107, 724] on button "NEXT" at bounding box center [1080, 729] width 107 height 29
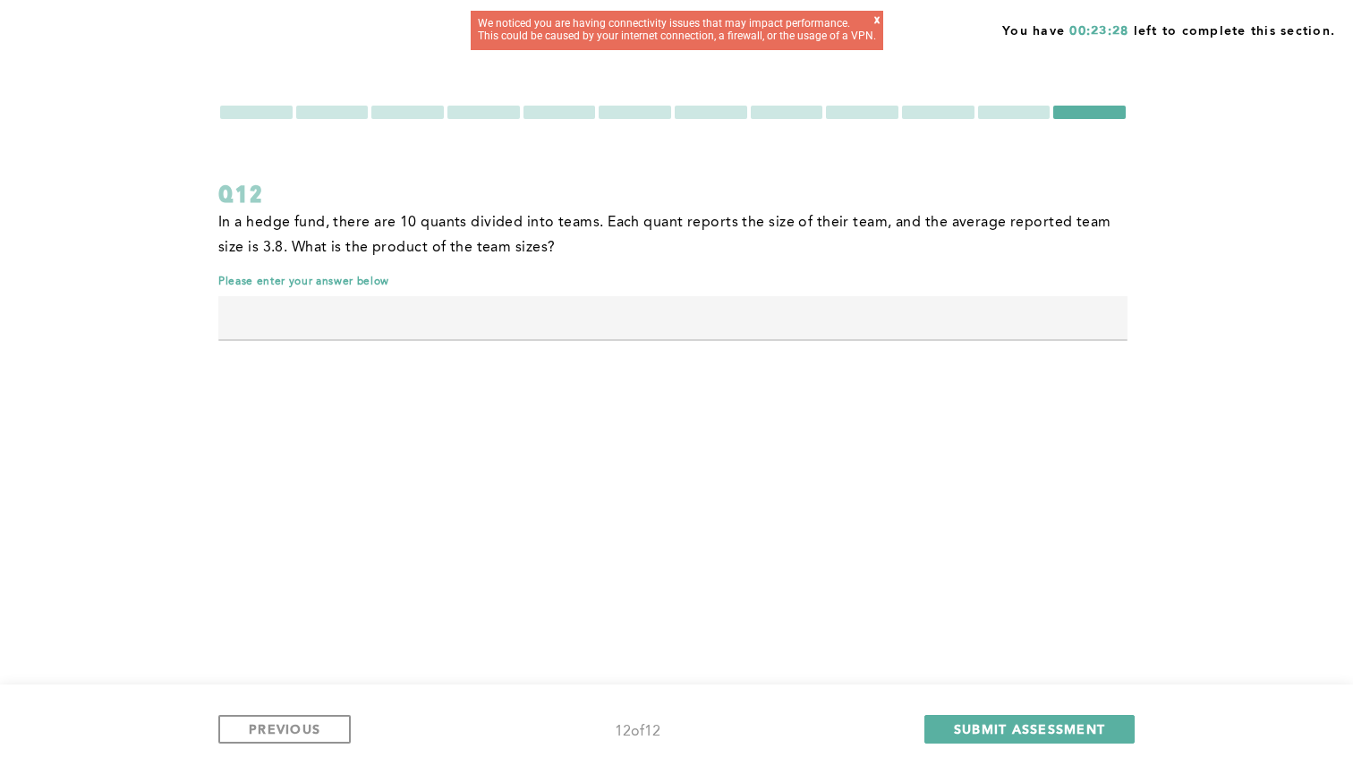
click at [904, 323] on input "text" at bounding box center [672, 317] width 909 height 43
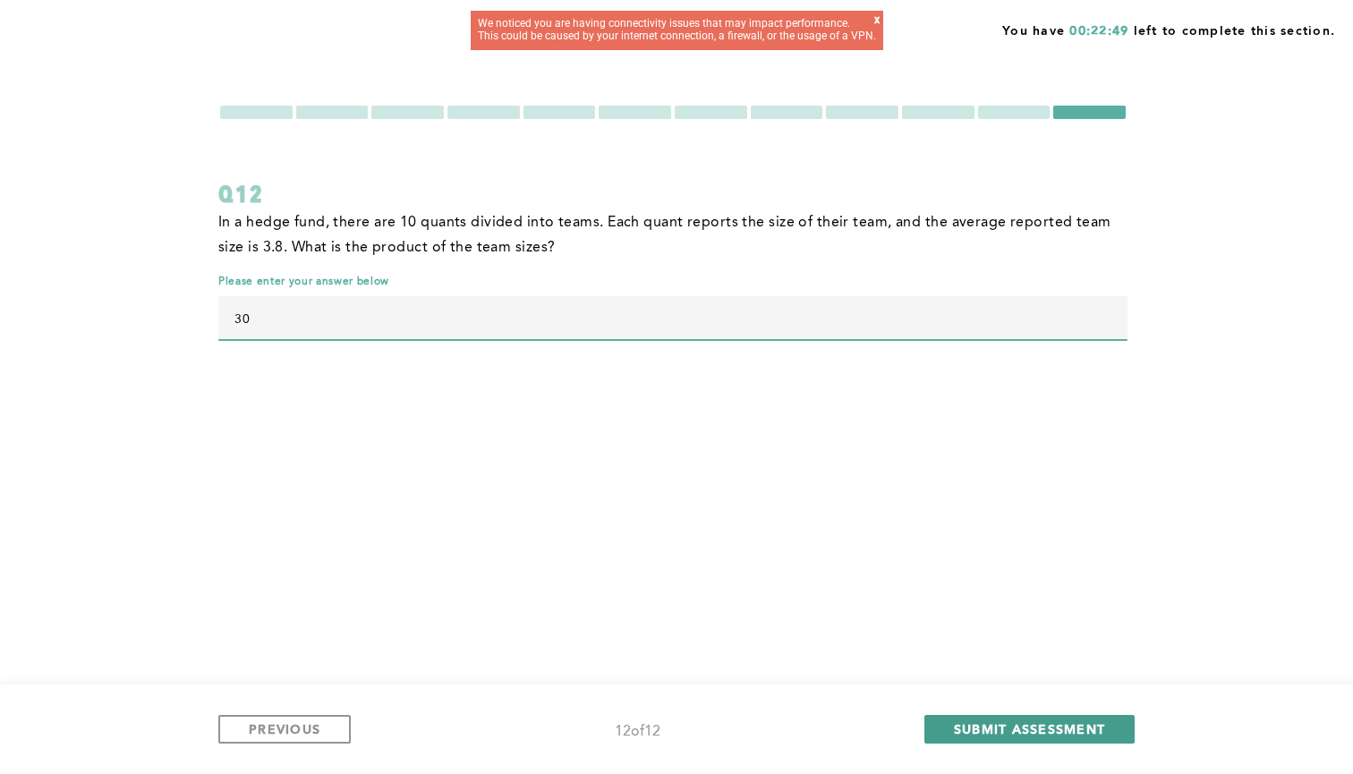
type input "30"
click at [972, 719] on button "SUBMIT ASSESSMENT" at bounding box center [1029, 729] width 210 height 29
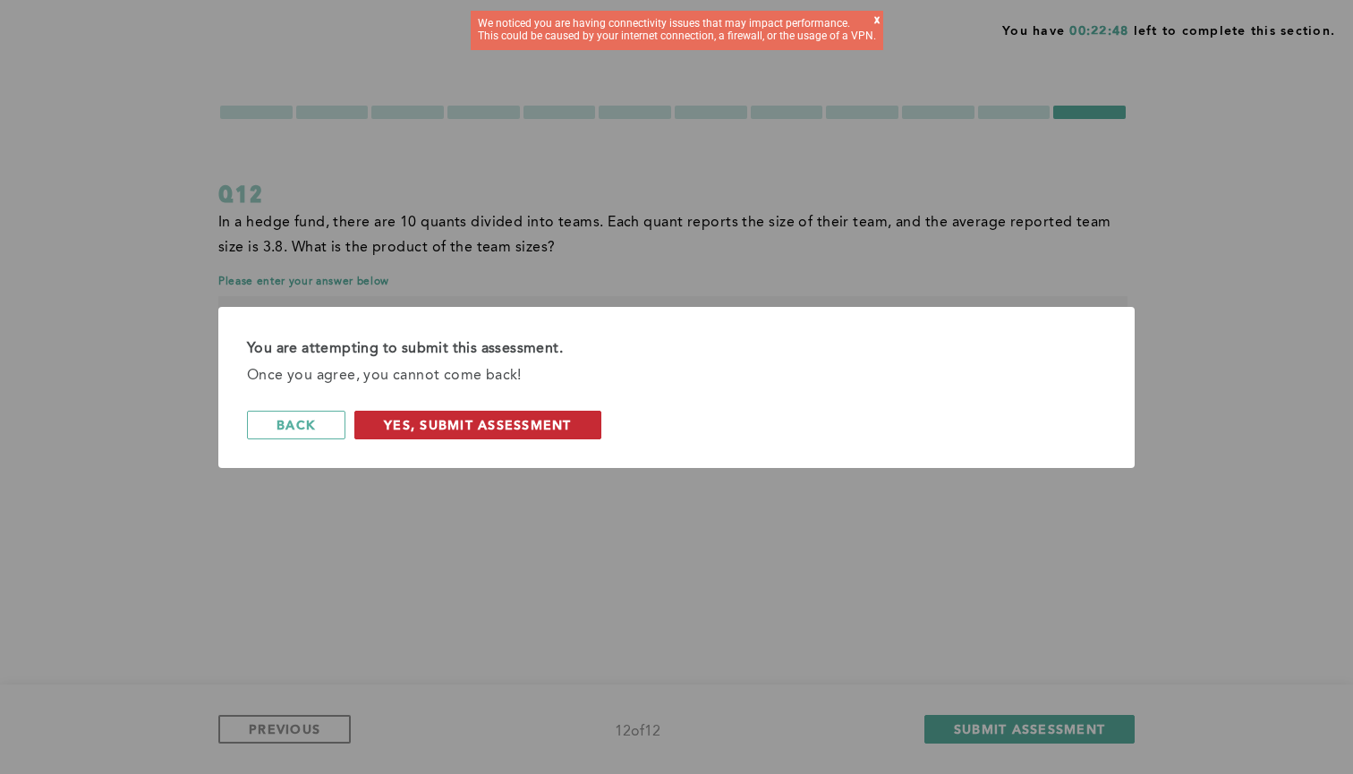
click at [456, 429] on span "Yes, Submit Assessment" at bounding box center [478, 424] width 188 height 17
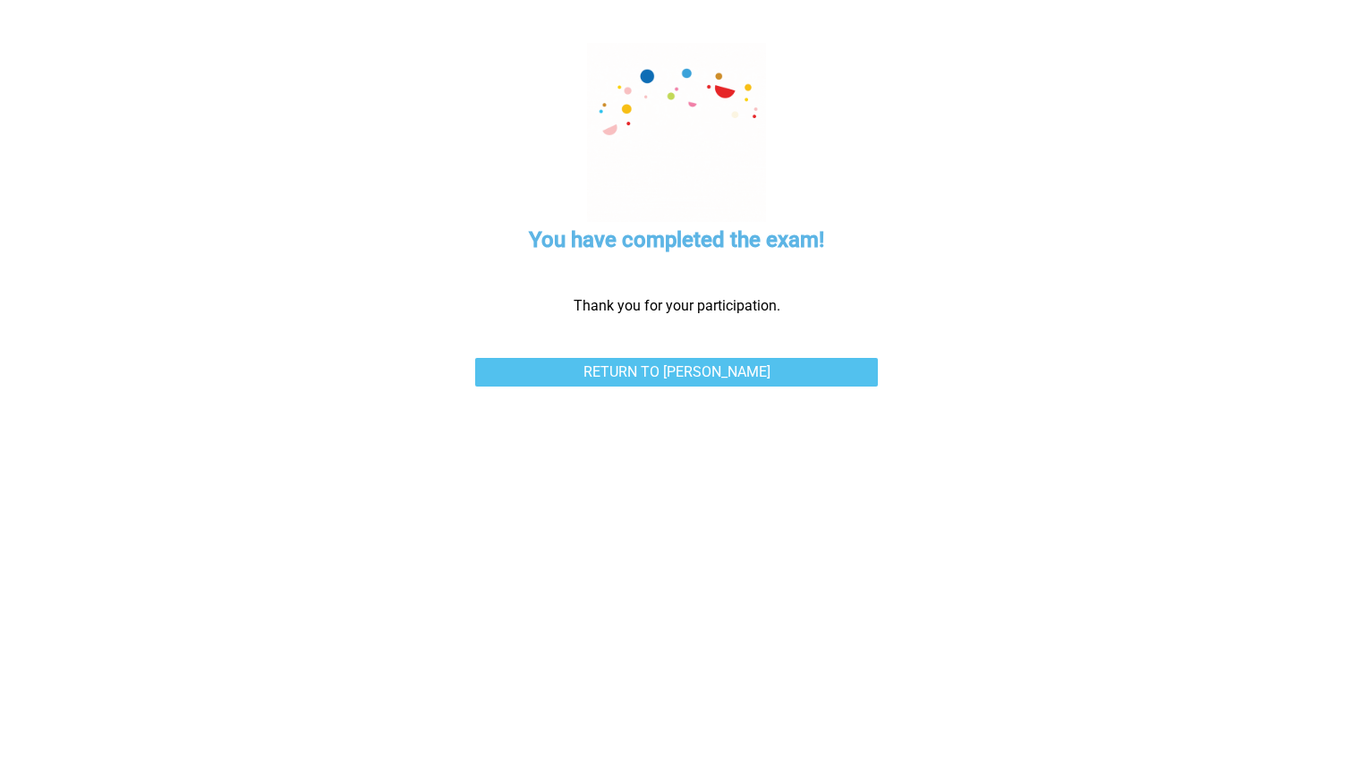
click at [790, 358] on link "Return to Marshall Wace" at bounding box center [676, 372] width 403 height 29
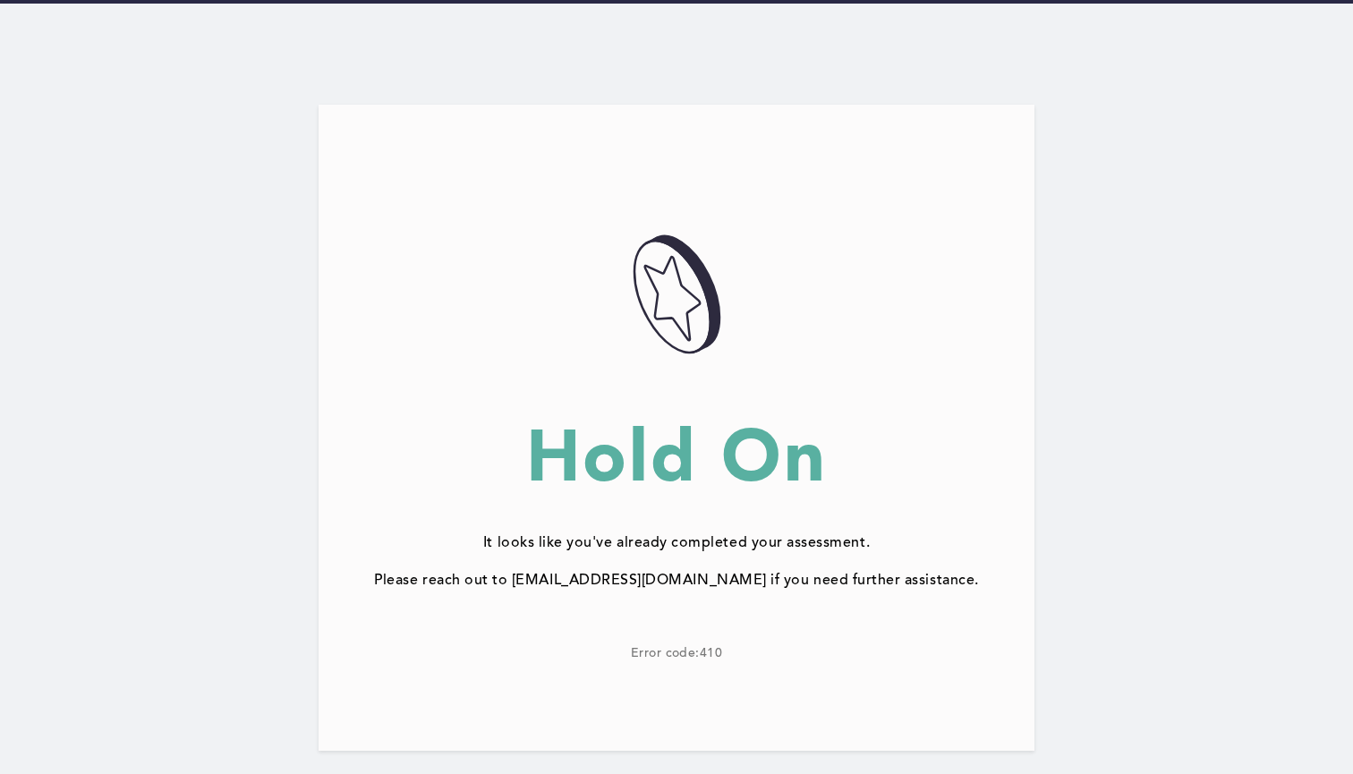
scroll to position [45, 0]
